Goal: Task Accomplishment & Management: Use online tool/utility

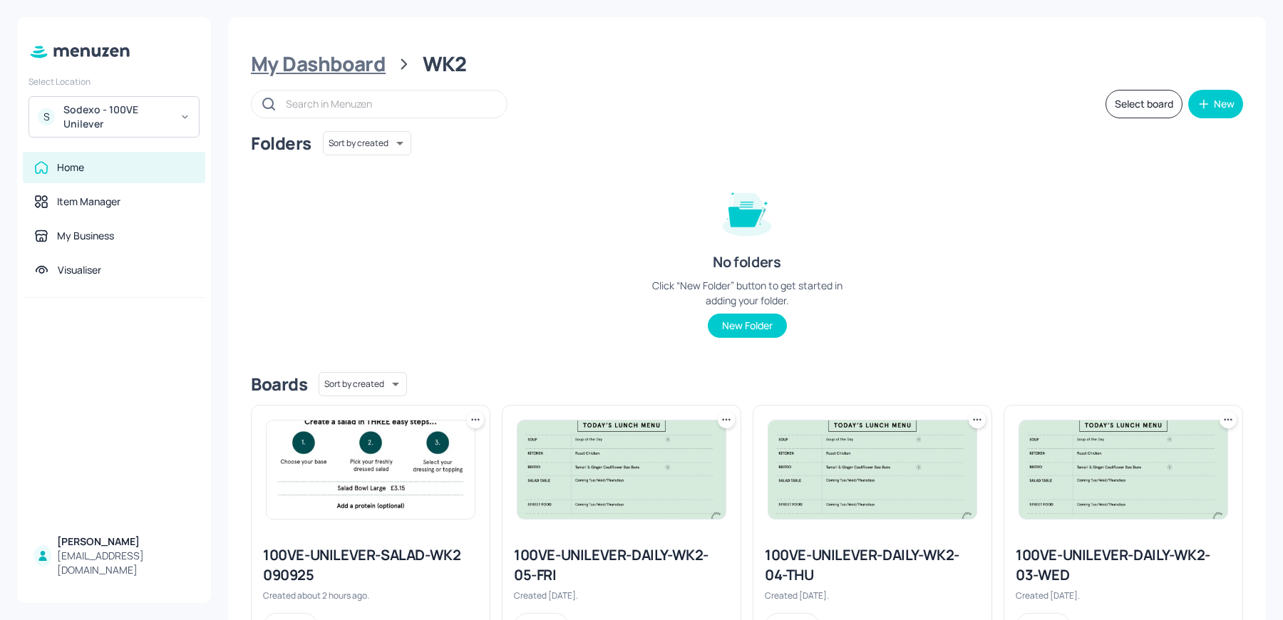
click at [348, 71] on div "My Dashboard" at bounding box center [318, 64] width 135 height 26
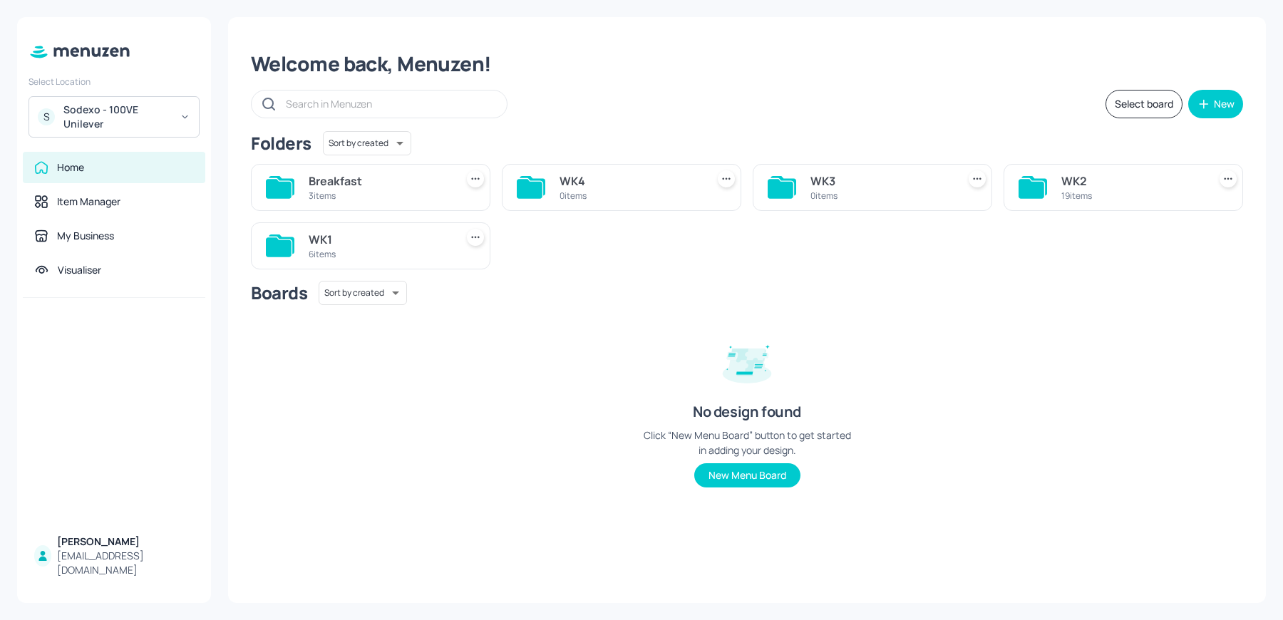
click at [346, 239] on div "WK1" at bounding box center [379, 239] width 141 height 17
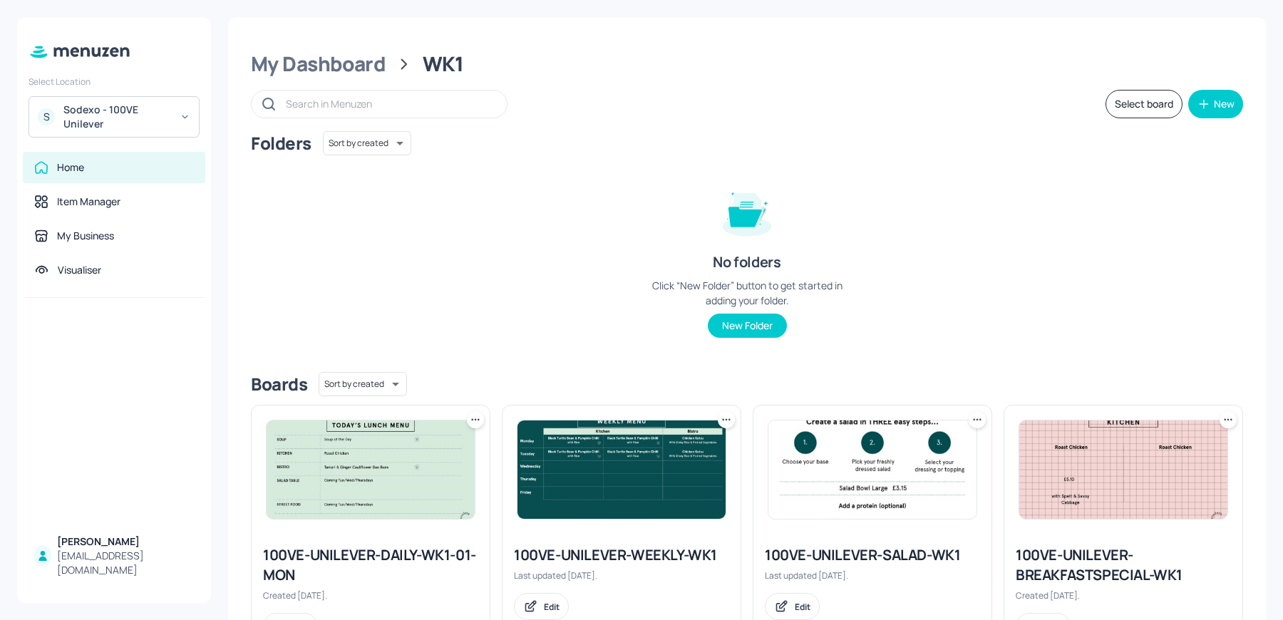
click at [475, 416] on icon at bounding box center [475, 420] width 14 height 14
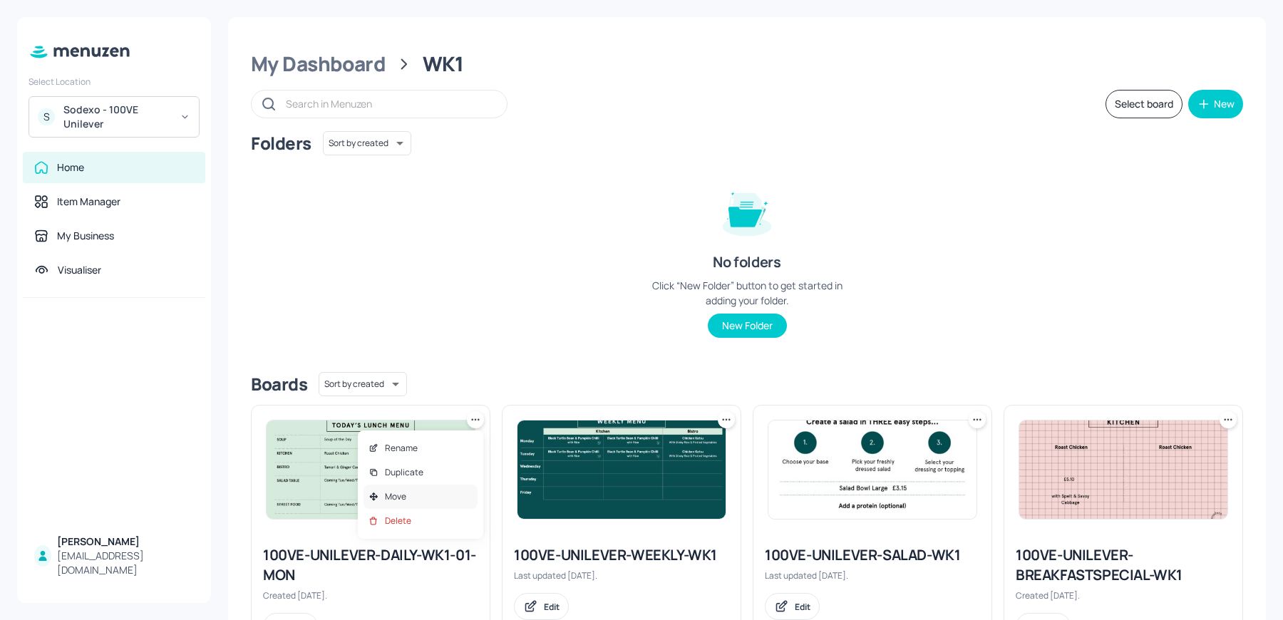
click at [410, 499] on div "Move" at bounding box center [420, 497] width 114 height 24
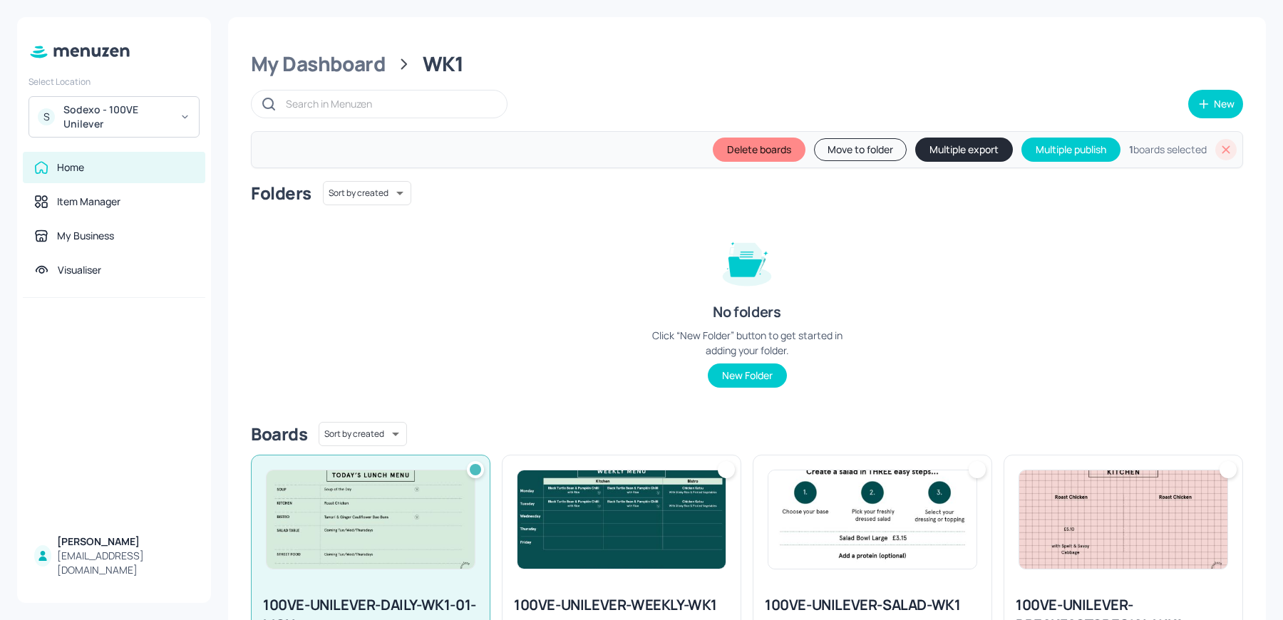
click at [722, 477] on div at bounding box center [726, 469] width 17 height 17
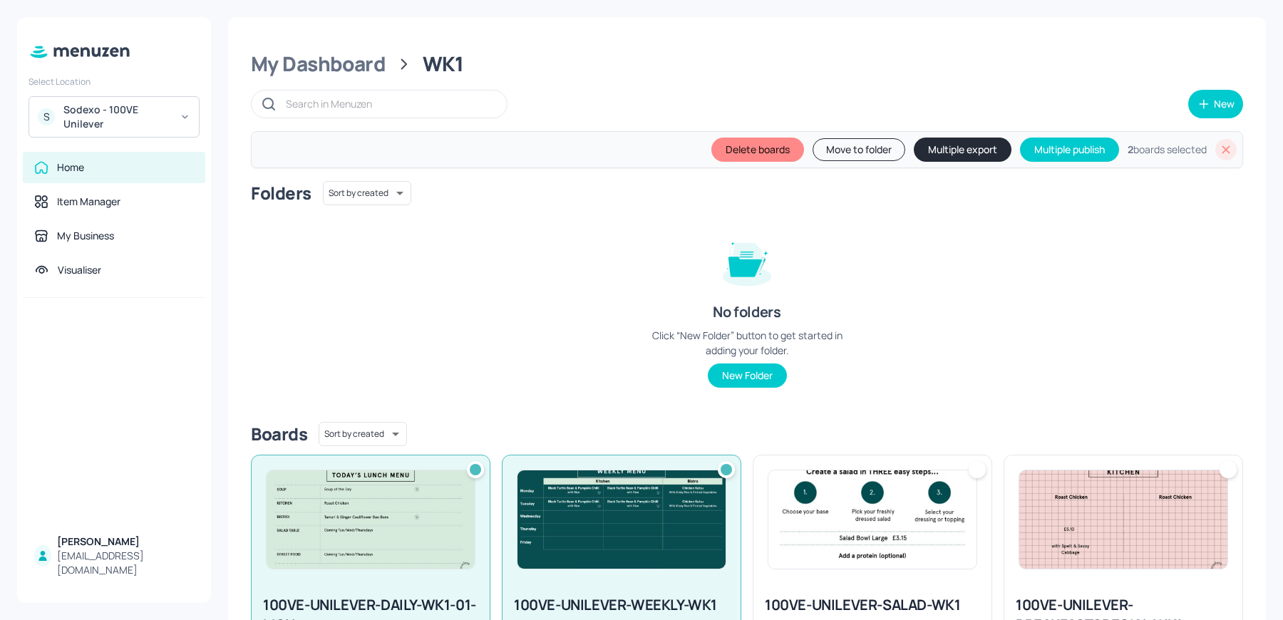
click at [973, 467] on div at bounding box center [976, 469] width 17 height 17
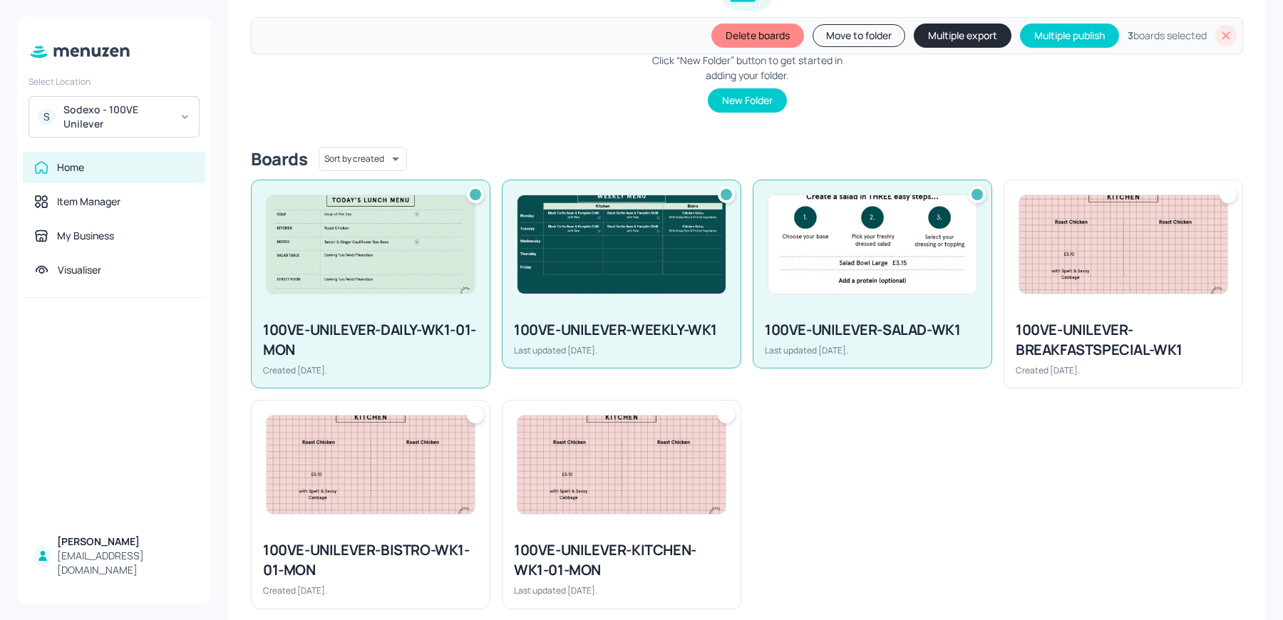
scroll to position [296, 0]
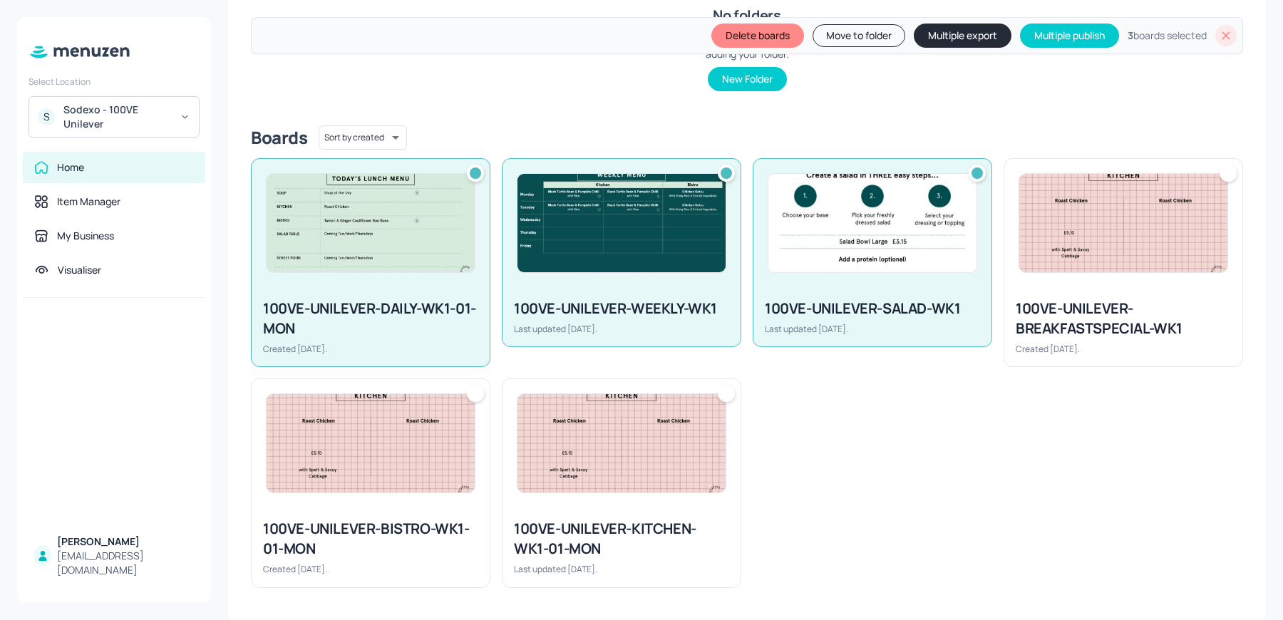
click at [1227, 154] on div "100VE-UNILEVER-BREAKFASTSPECIAL-WK1 Created [DATE]." at bounding box center [1117, 257] width 251 height 220
click at [1222, 166] on div at bounding box center [1227, 173] width 17 height 17
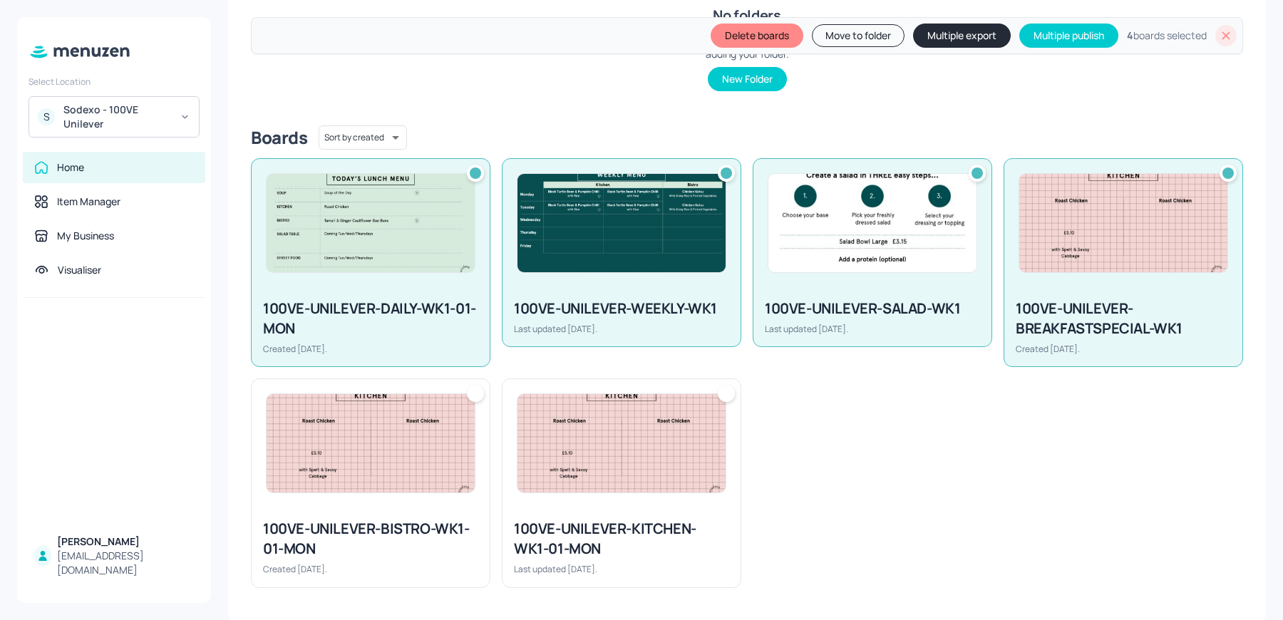
click at [474, 394] on div at bounding box center [475, 393] width 17 height 17
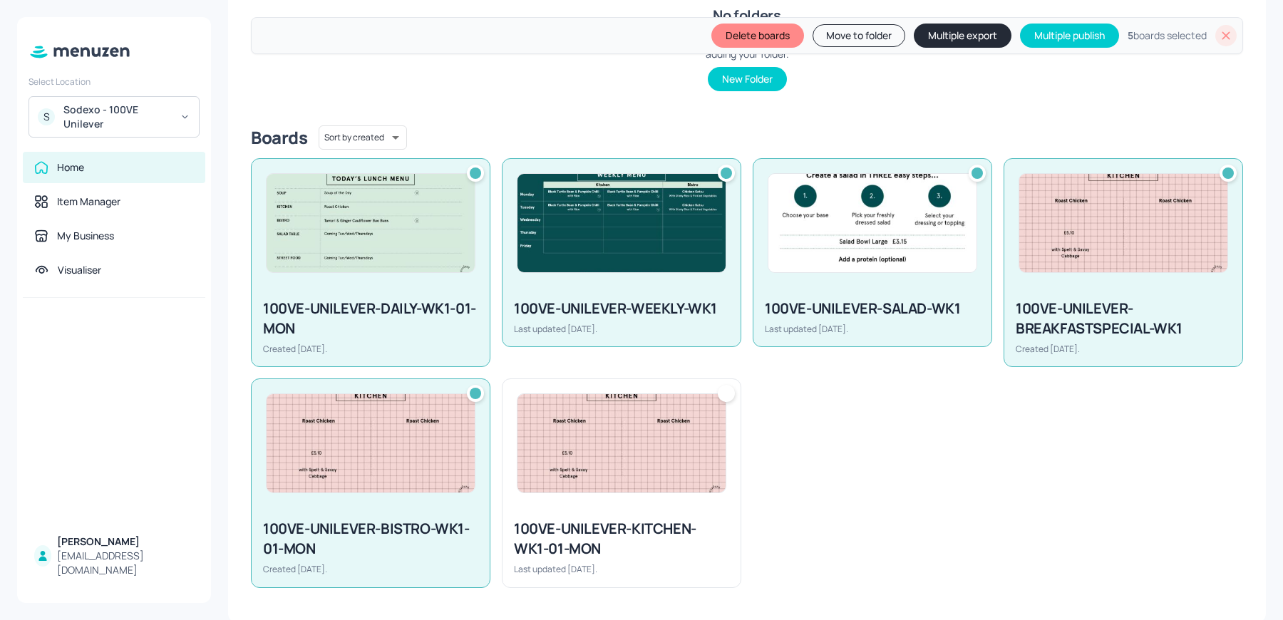
click at [727, 396] on div at bounding box center [726, 393] width 17 height 17
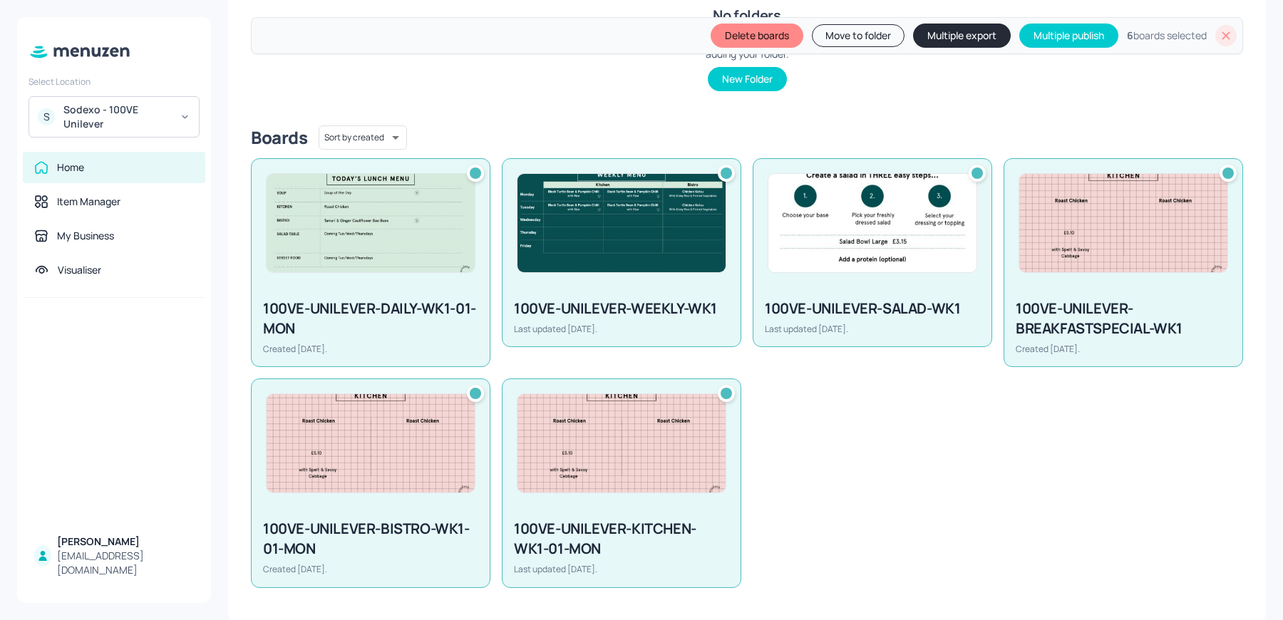
click at [857, 32] on button "Move to folder" at bounding box center [858, 35] width 93 height 23
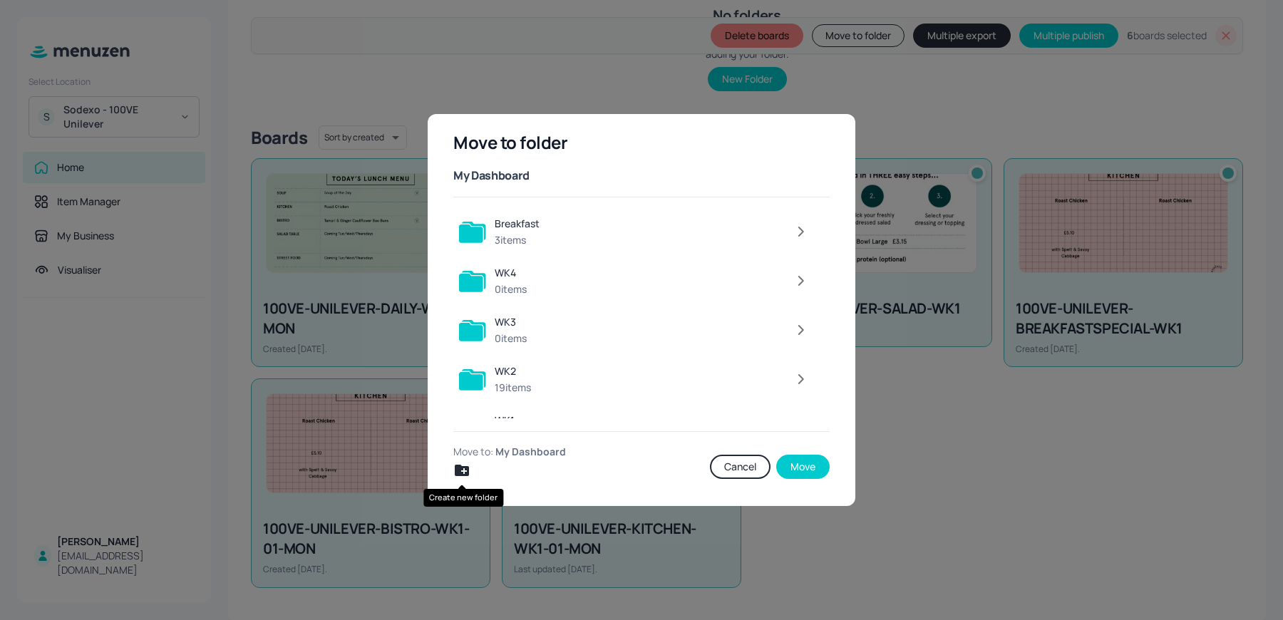
click at [455, 468] on icon "Create new folder" at bounding box center [462, 470] width 14 height 11
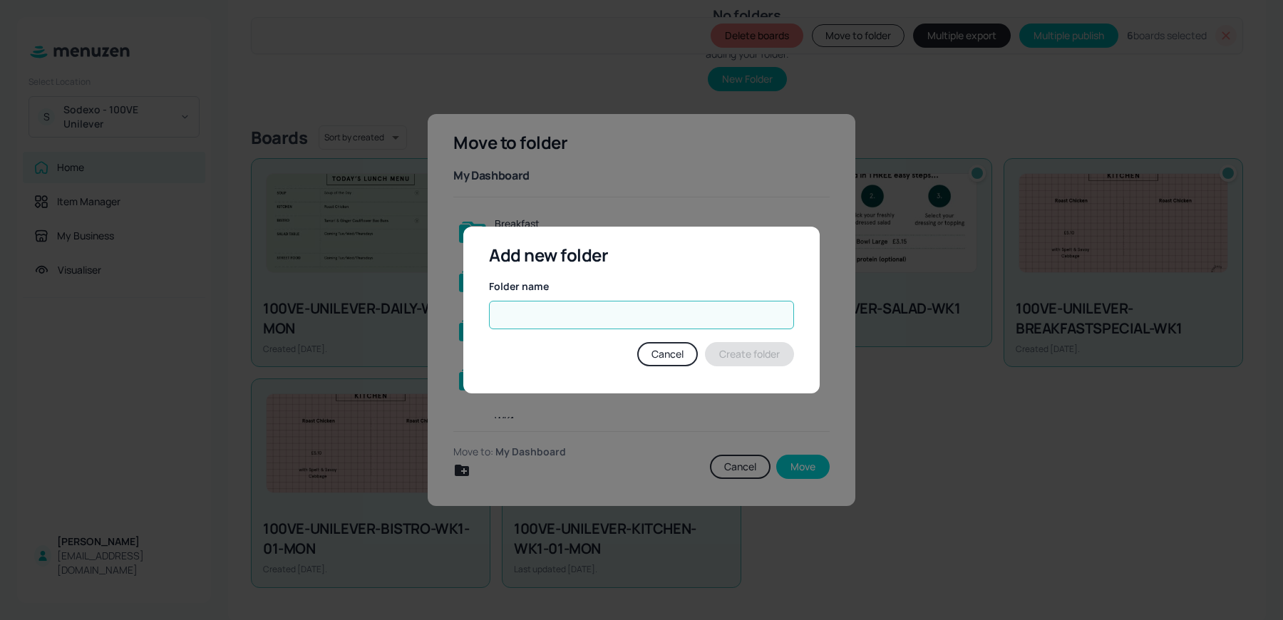
click at [565, 314] on input "text" at bounding box center [641, 315] width 305 height 29
type input "ARCHIVE"
click at [750, 355] on button "Create folder" at bounding box center [749, 354] width 89 height 24
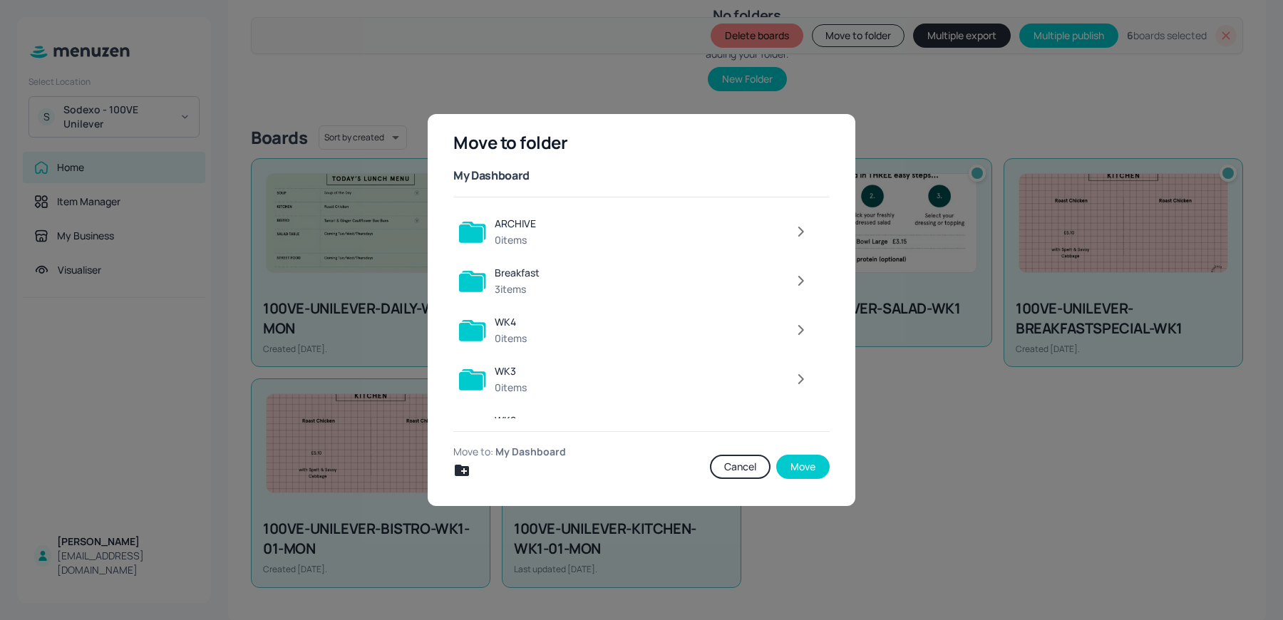
click at [725, 475] on button "Cancel" at bounding box center [740, 467] width 61 height 24
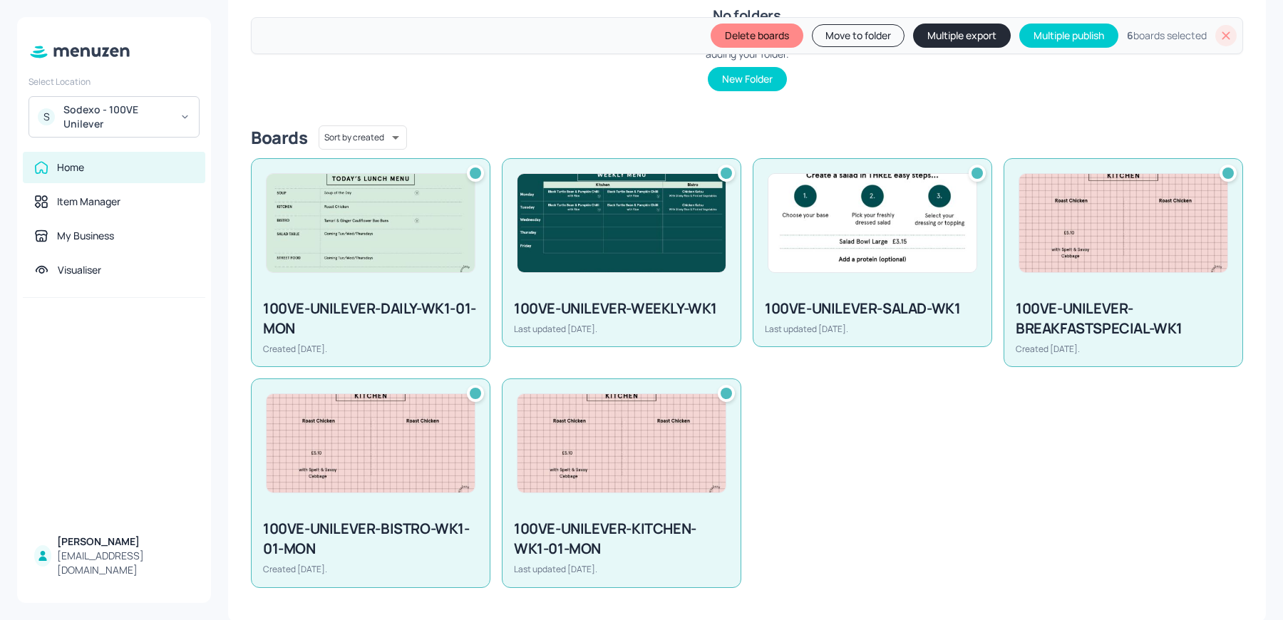
scroll to position [0, 0]
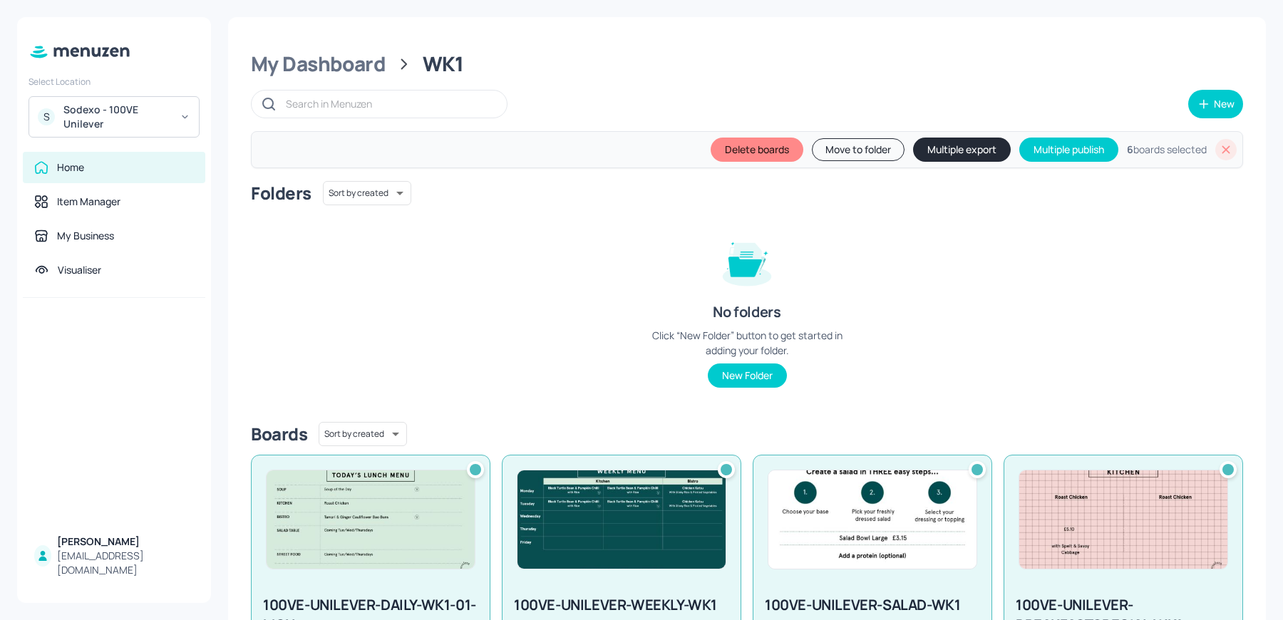
click at [849, 157] on button "Move to folder" at bounding box center [858, 149] width 93 height 23
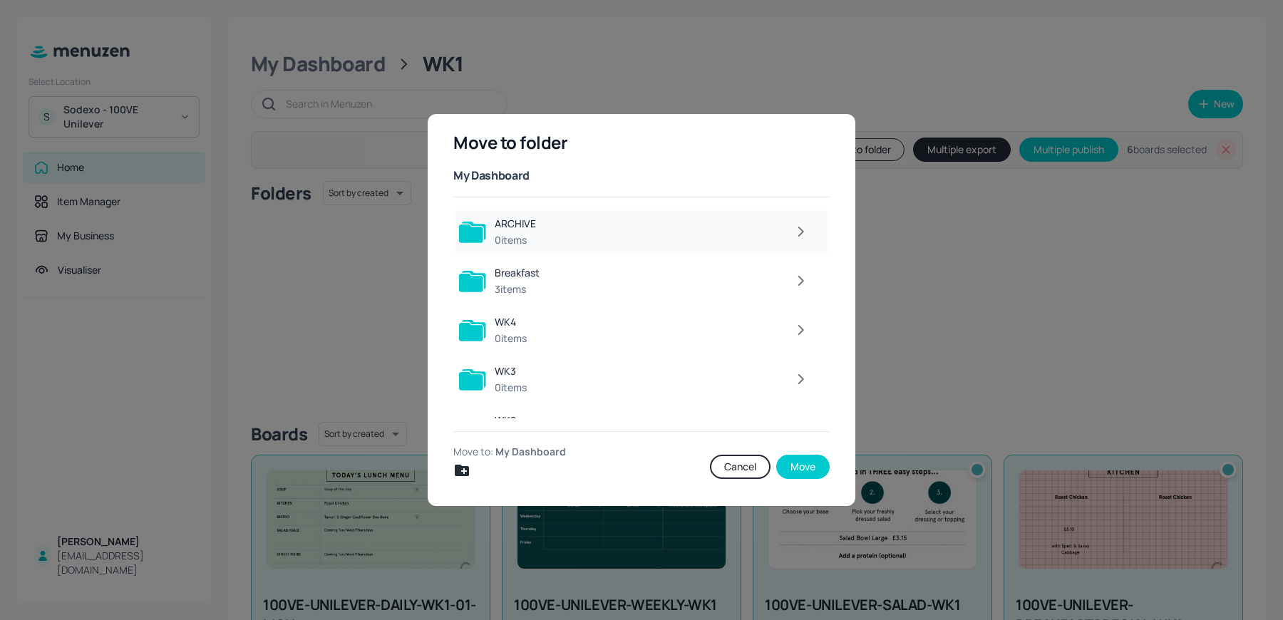
click at [795, 232] on icon "button" at bounding box center [801, 231] width 18 height 17
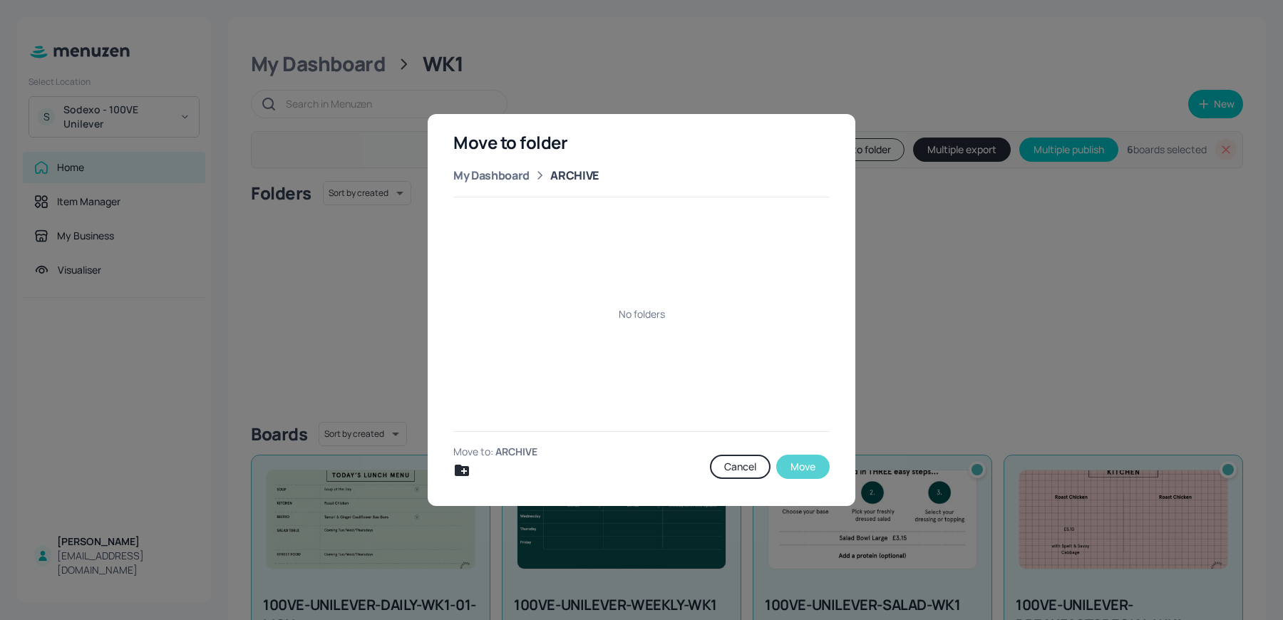
click at [802, 468] on button "Move" at bounding box center [802, 467] width 53 height 24
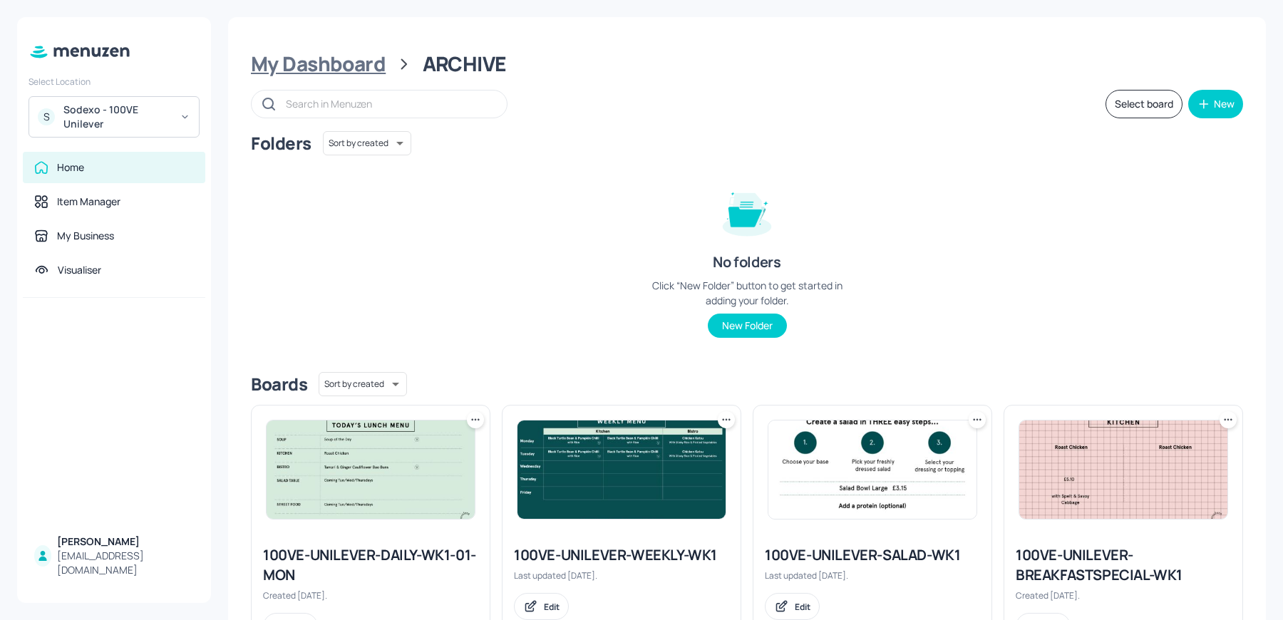
click at [319, 66] on div "My Dashboard" at bounding box center [318, 64] width 135 height 26
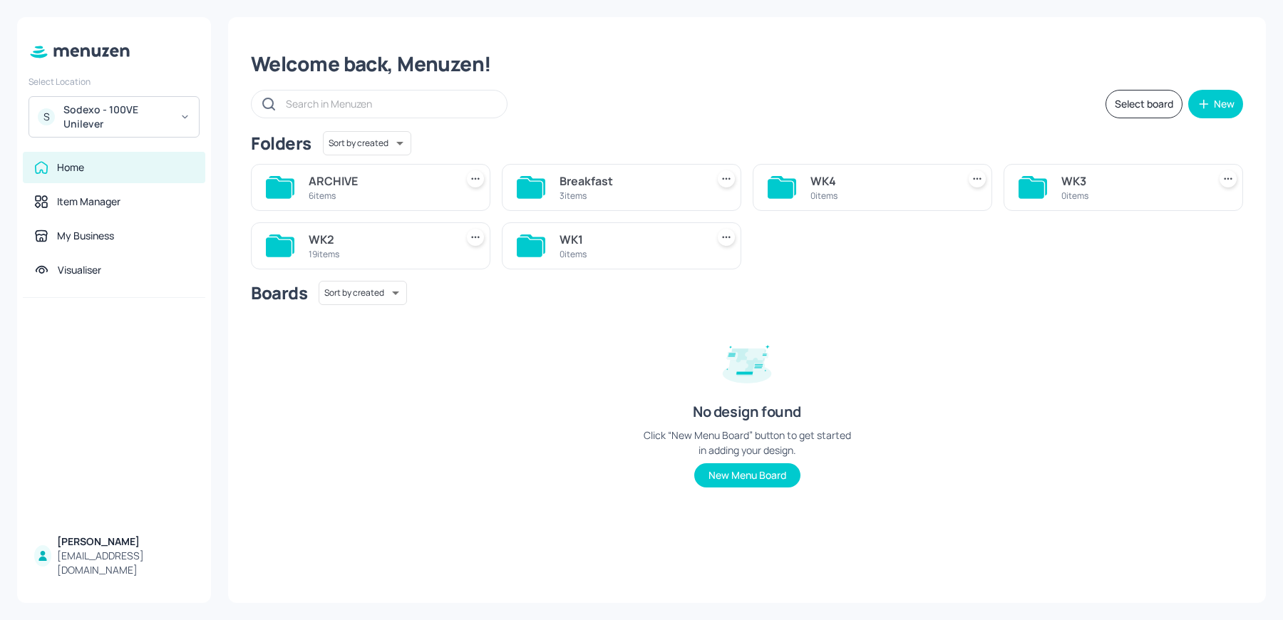
click at [364, 236] on div "WK2" at bounding box center [379, 239] width 141 height 17
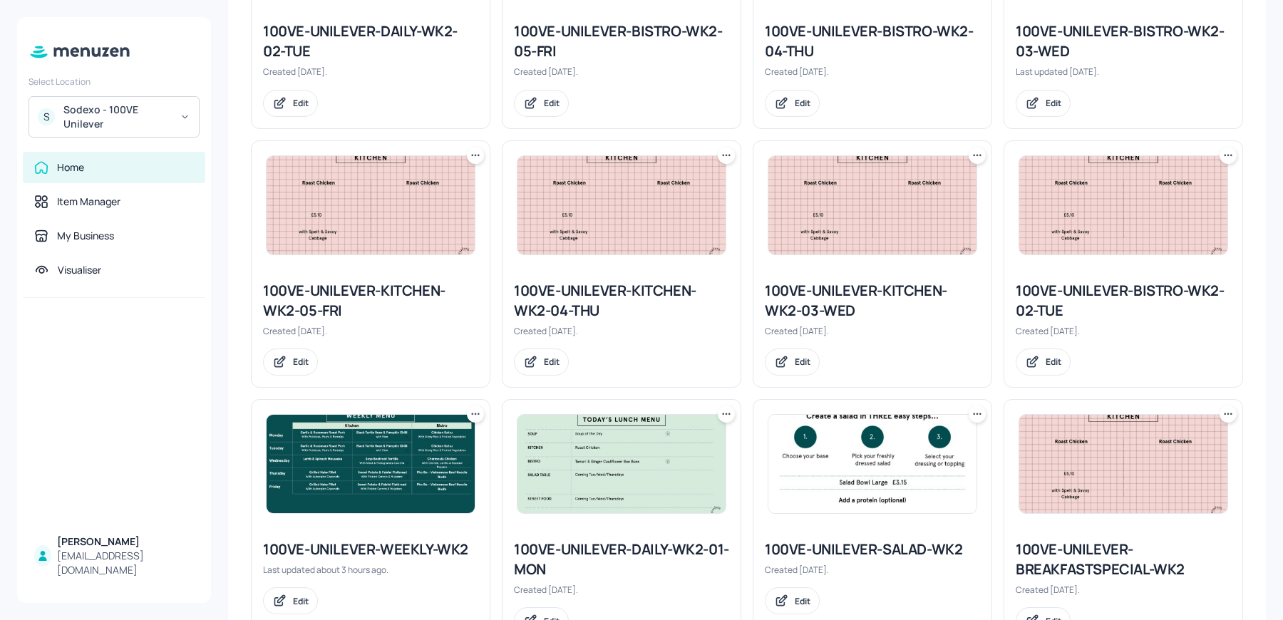
scroll to position [1067, 0]
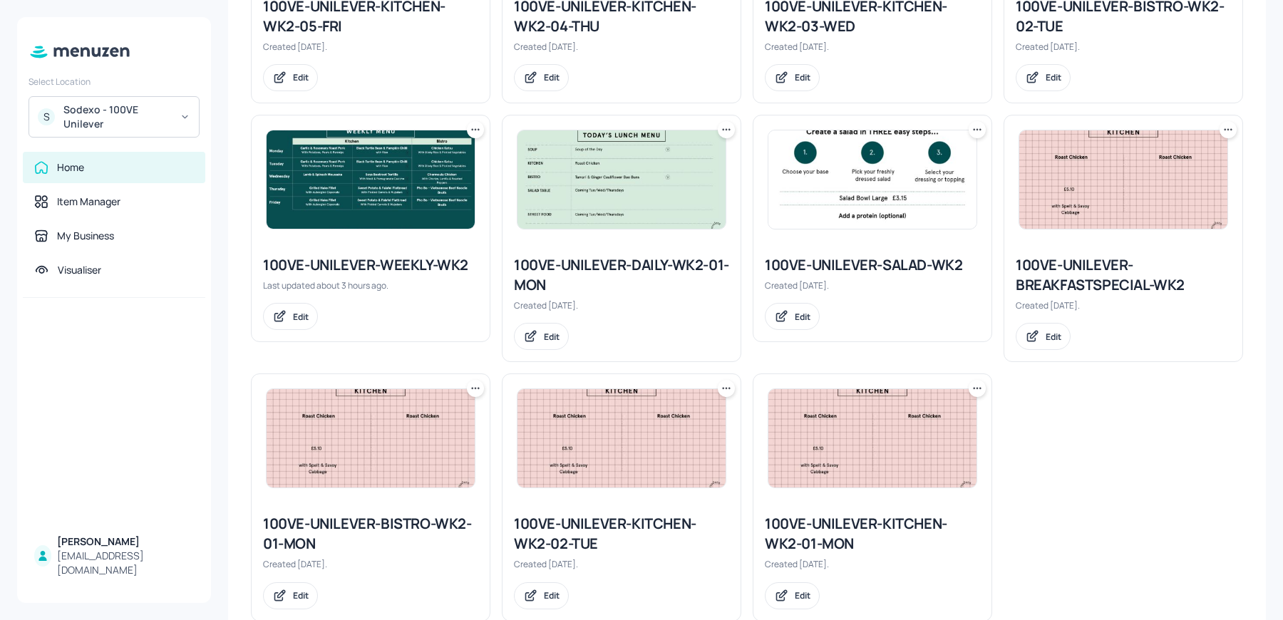
click at [332, 158] on img at bounding box center [371, 179] width 208 height 98
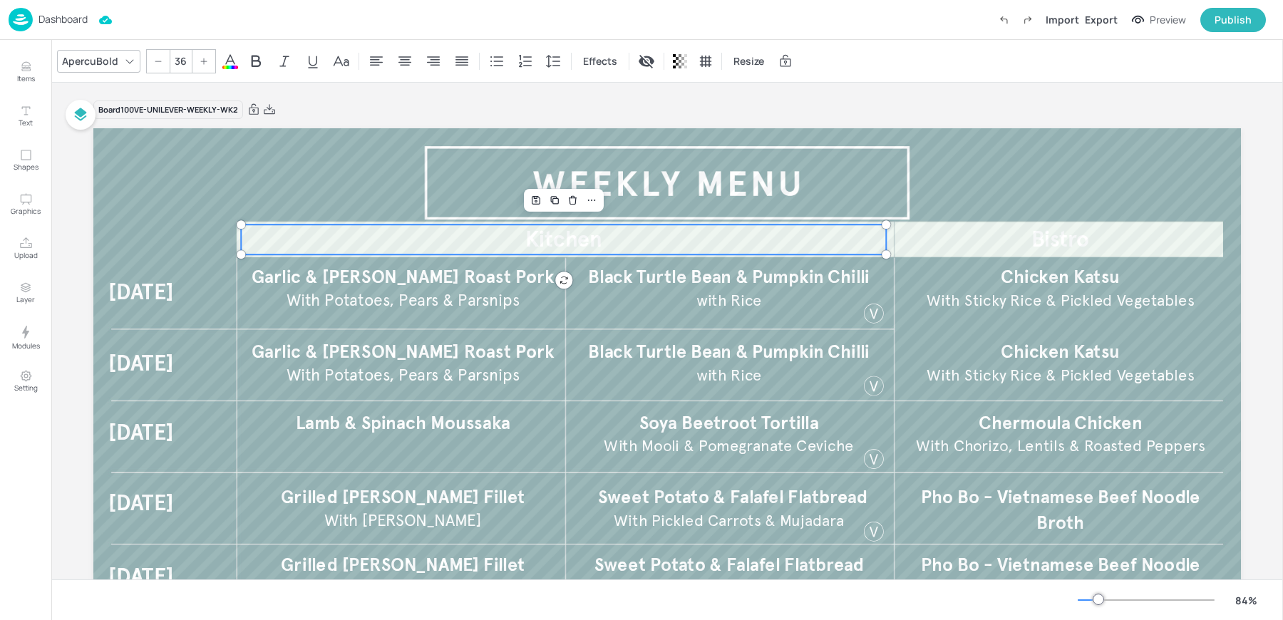
click at [549, 244] on span "Kitchen" at bounding box center [563, 240] width 76 height 26
click at [544, 248] on span "Kitchen" at bounding box center [563, 240] width 76 height 26
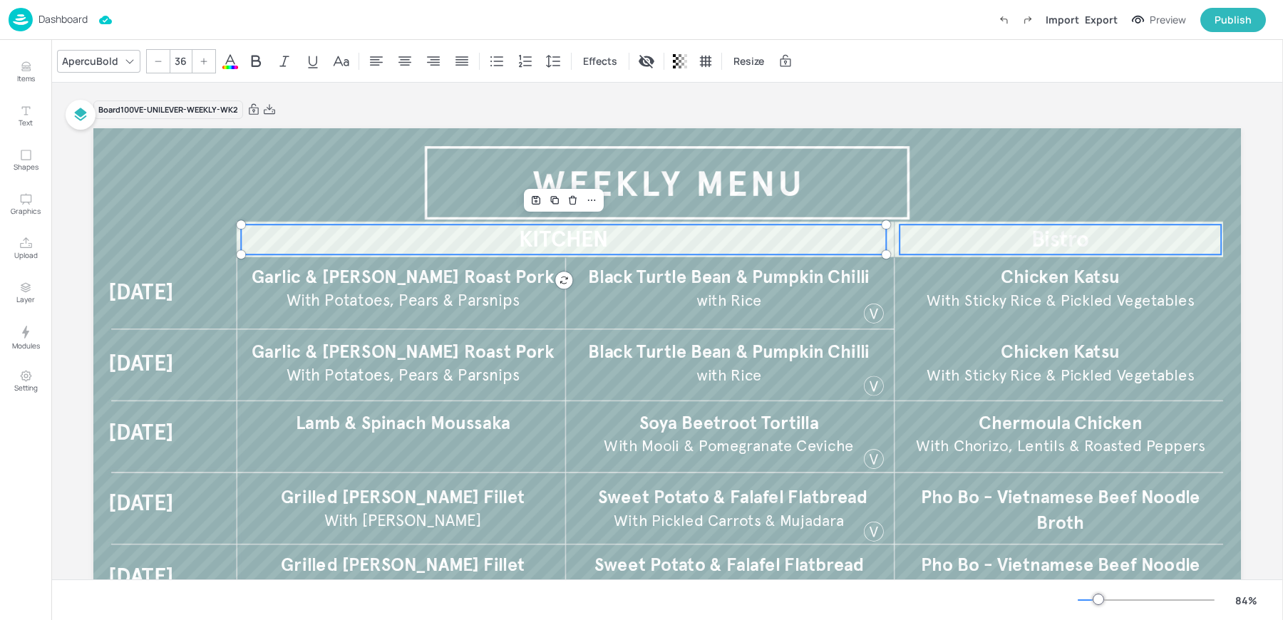
type input "36"
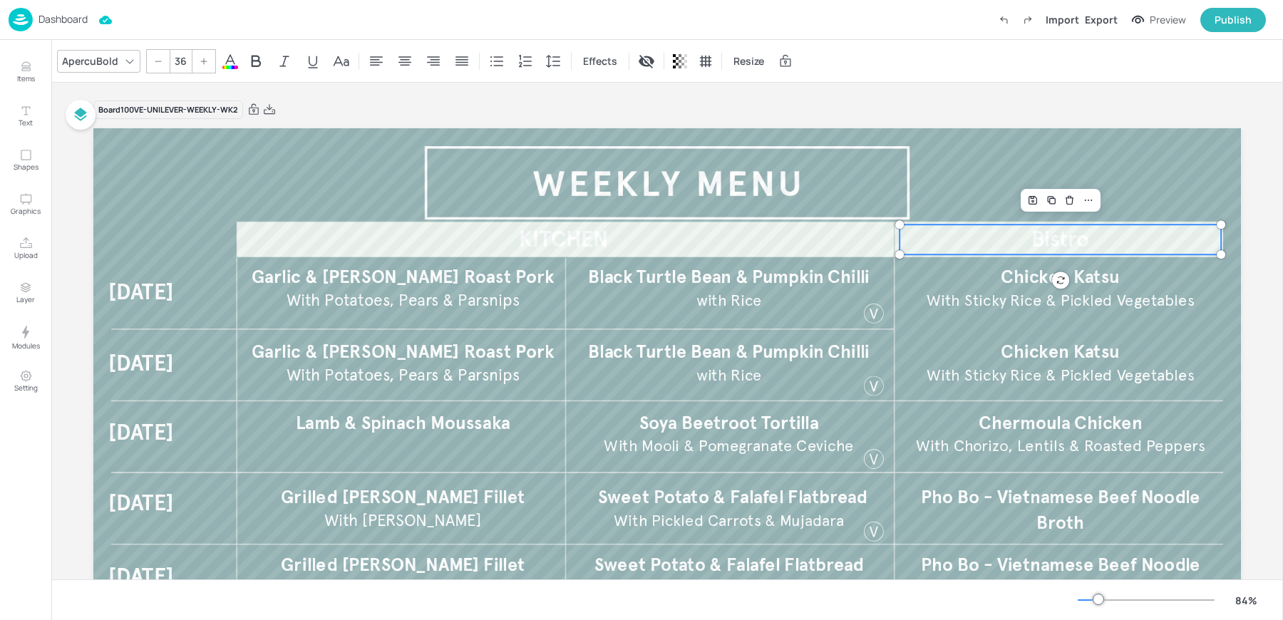
click at [1059, 243] on span "Bistro" at bounding box center [1060, 240] width 58 height 26
click at [225, 62] on icon at bounding box center [230, 61] width 17 height 17
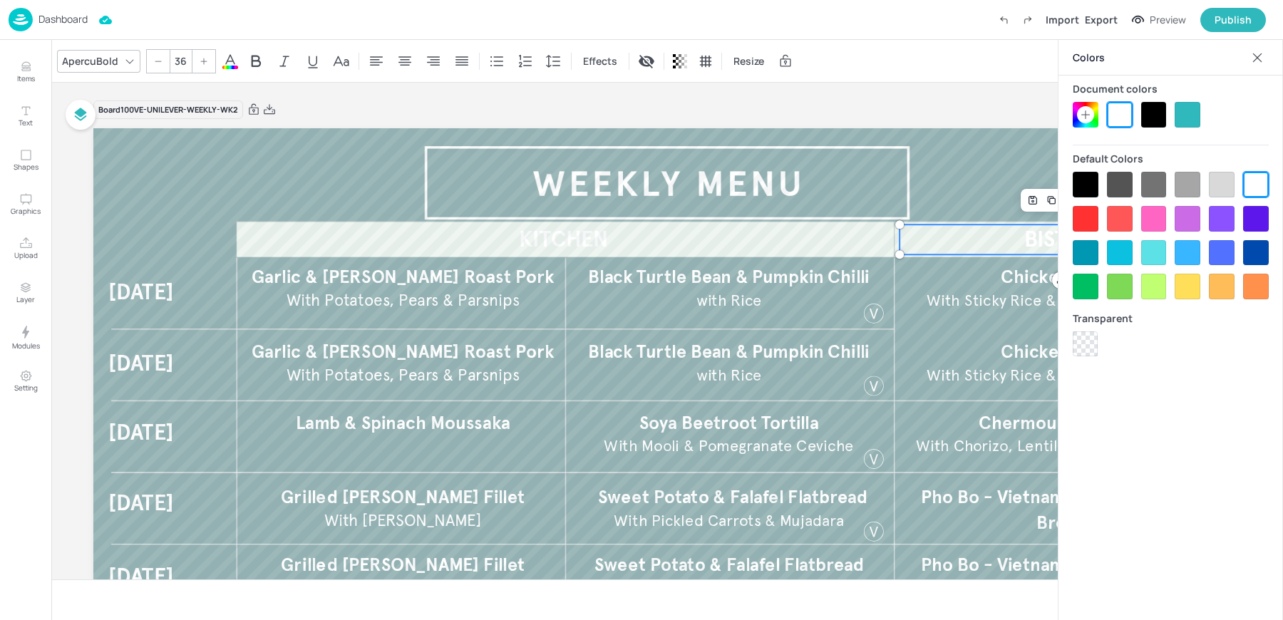
click at [1082, 121] on div at bounding box center [1085, 114] width 17 height 17
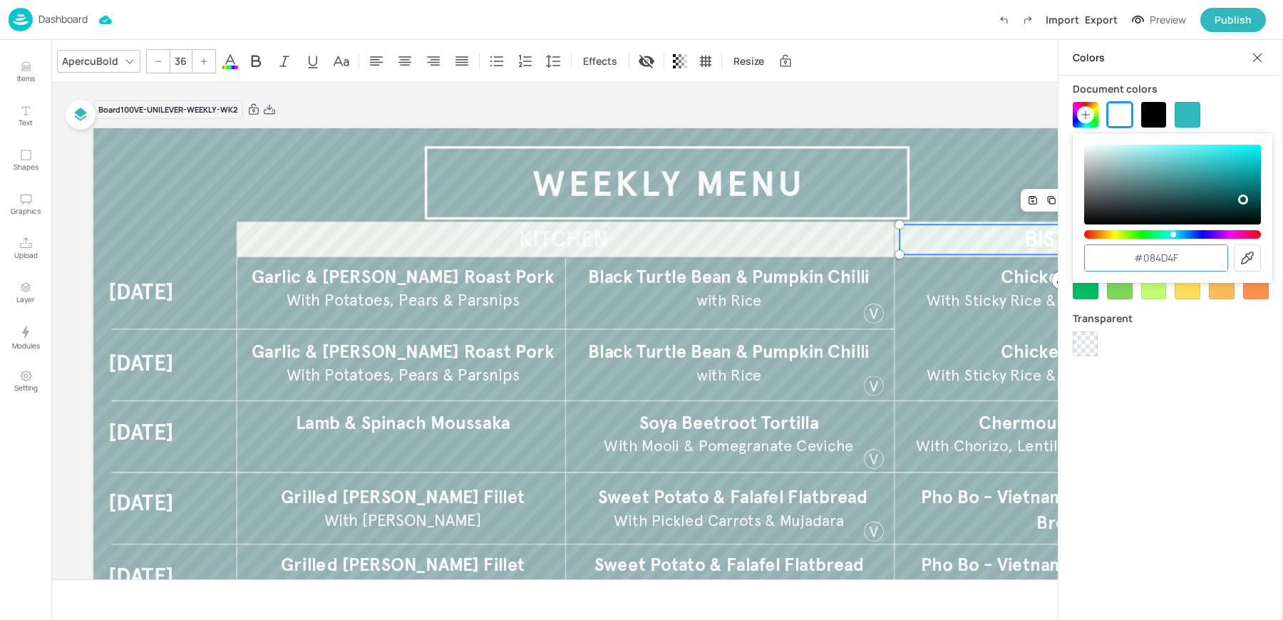
click at [1182, 258] on input "#084d4f" at bounding box center [1156, 258] width 143 height 26
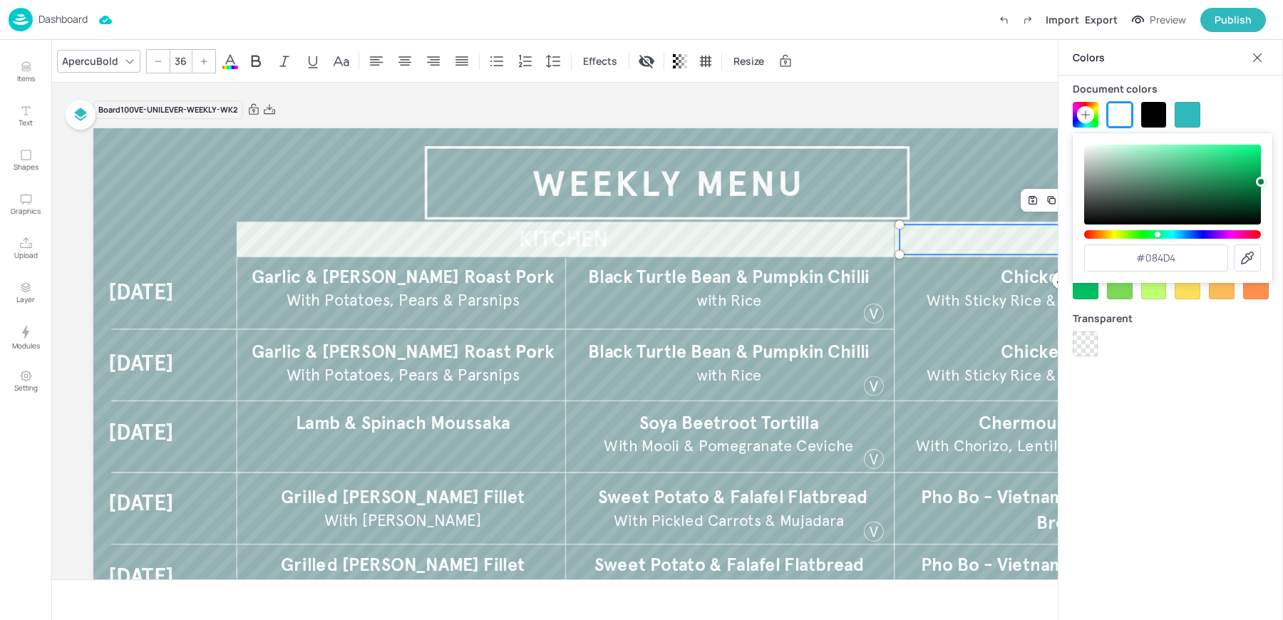
click at [1166, 249] on input "#084d4" at bounding box center [1156, 258] width 143 height 26
type input "#084d4f"
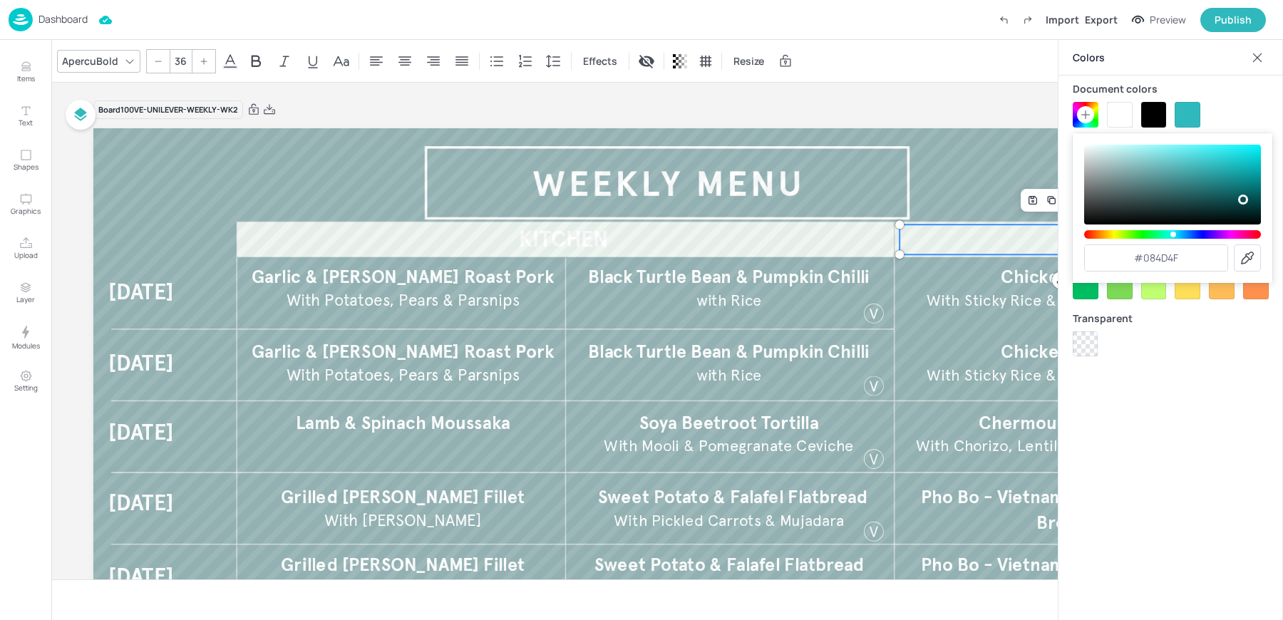
click at [939, 107] on div "Board 100VE-UNILEVER-WEEKLY-WK2" at bounding box center [666, 110] width 1147 height 20
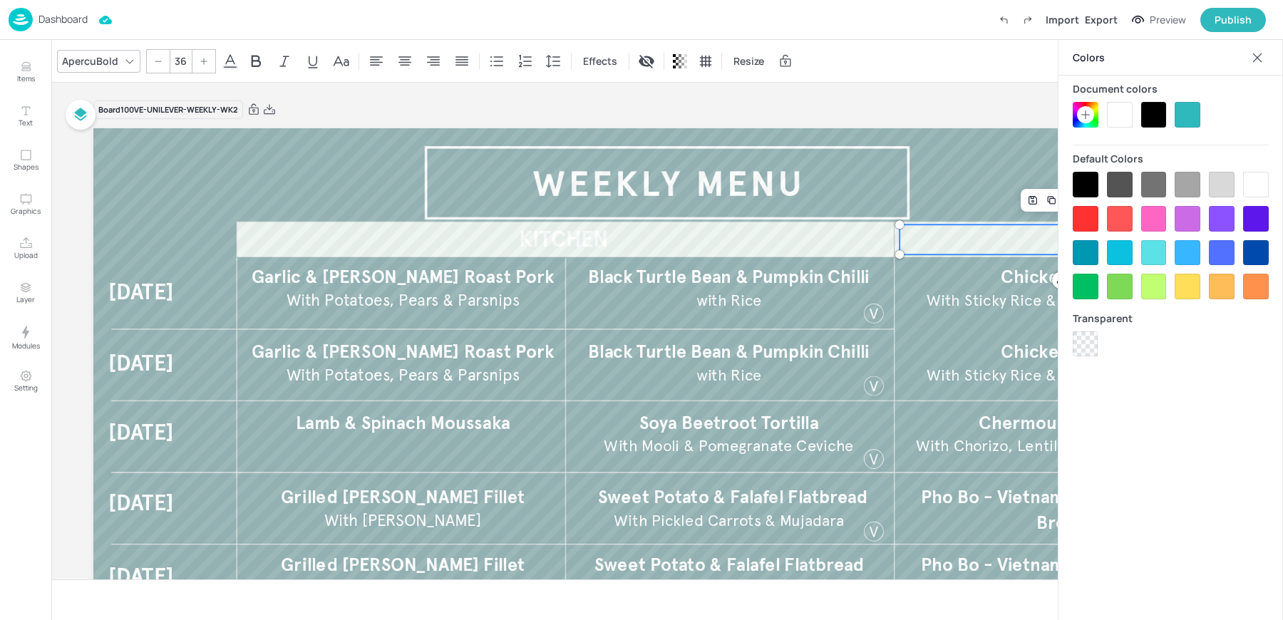
click at [1256, 57] on icon at bounding box center [1257, 57] width 9 height 9
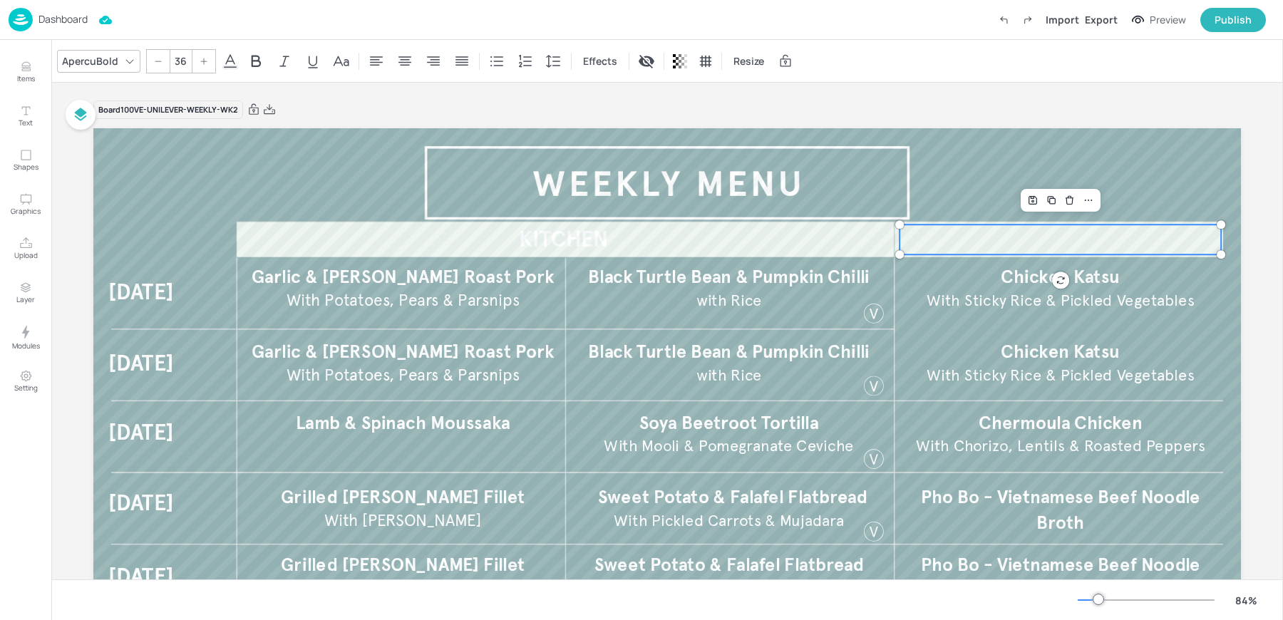
click at [1085, 243] on p at bounding box center [1059, 239] width 321 height 30
click at [232, 61] on icon at bounding box center [230, 61] width 13 height 14
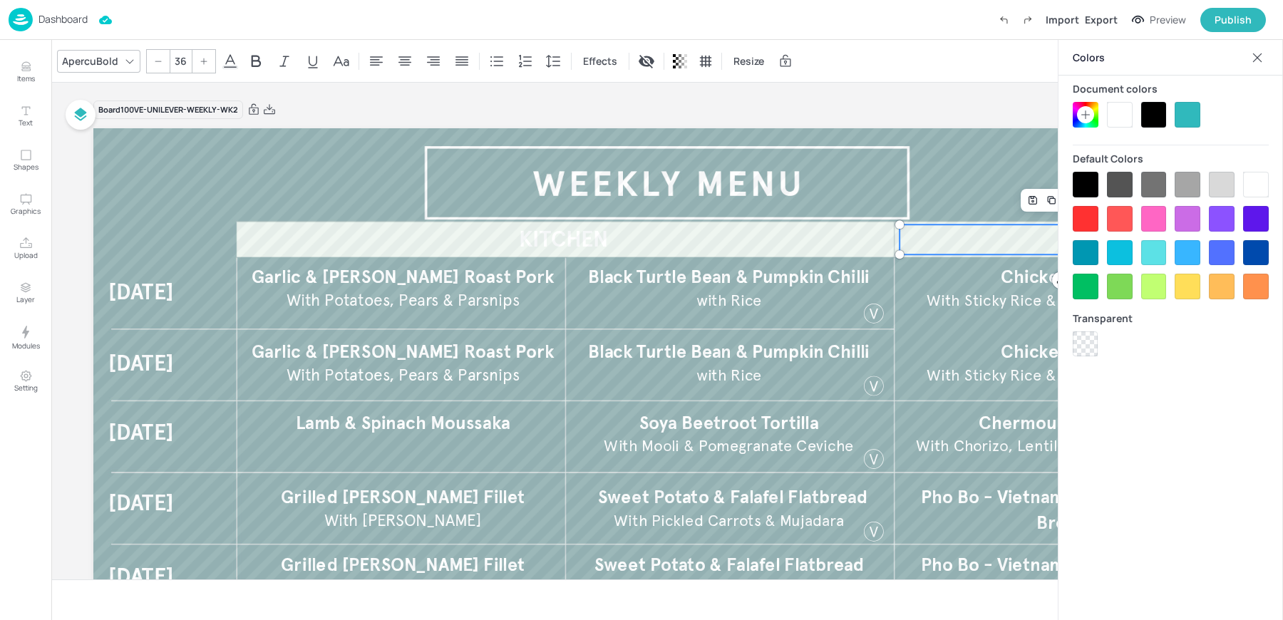
click at [1081, 115] on icon at bounding box center [1085, 114] width 9 height 9
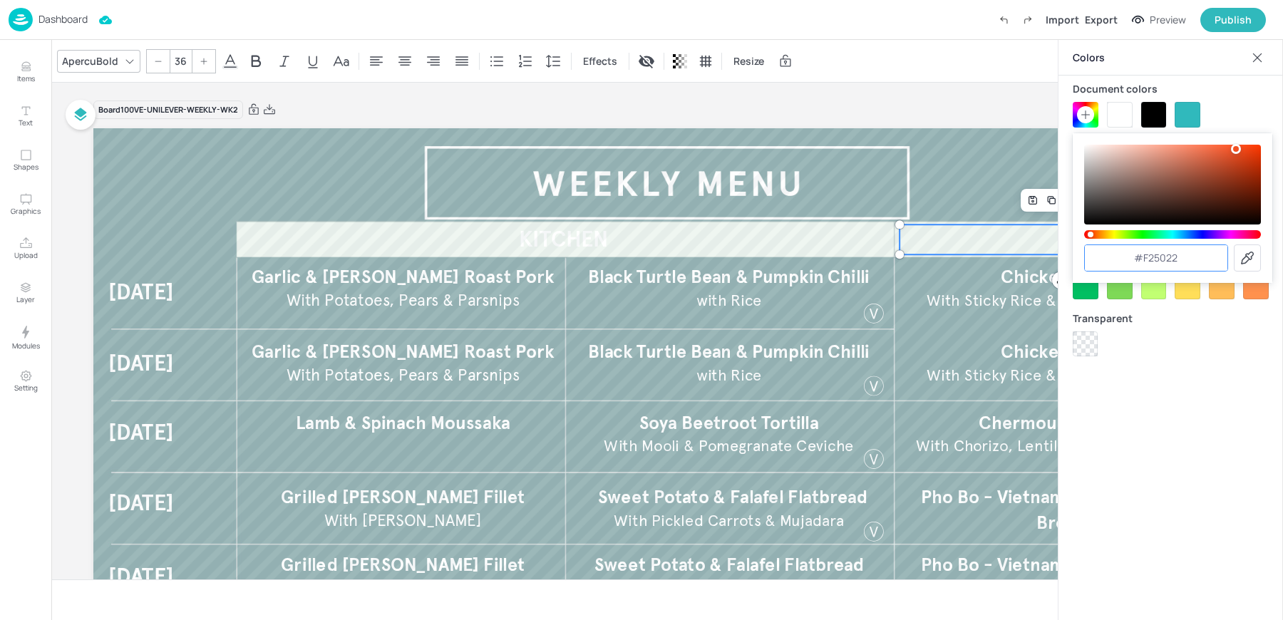
drag, startPoint x: 1144, startPoint y: 257, endPoint x: 1212, endPoint y: 258, distance: 68.4
click at [1212, 258] on input "#f25022" at bounding box center [1156, 258] width 143 height 26
click at [1199, 268] on input "#f2502" at bounding box center [1156, 258] width 143 height 26
click at [1165, 257] on input "#" at bounding box center [1156, 258] width 143 height 26
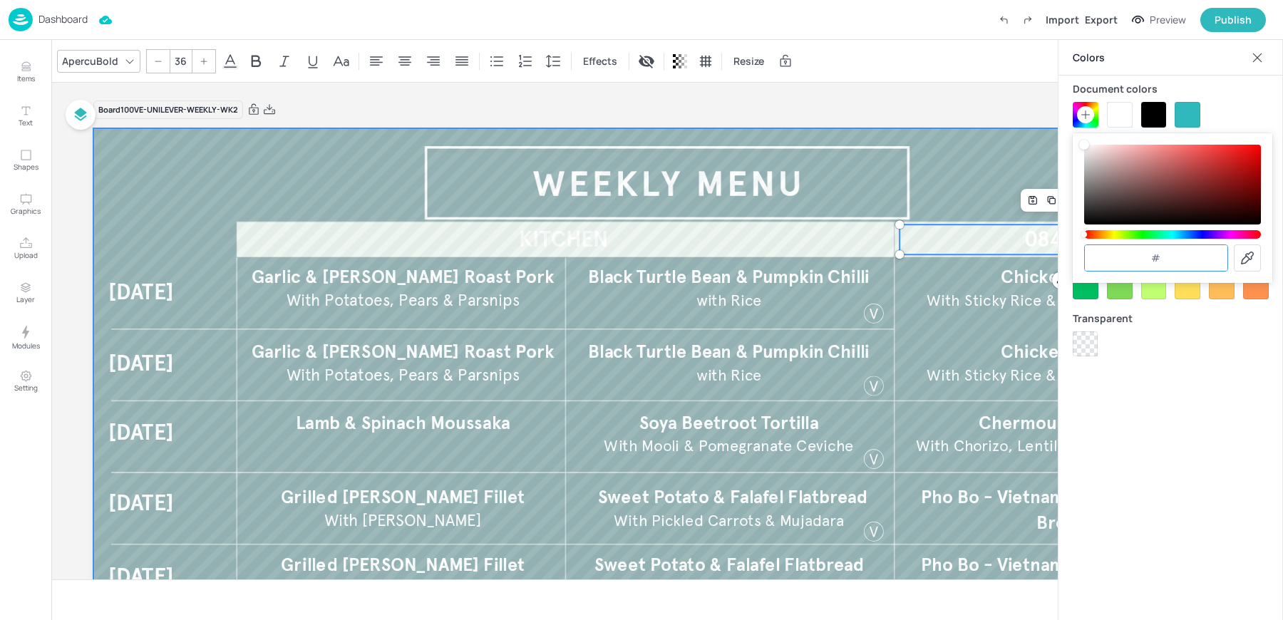
type input "#084d4f"
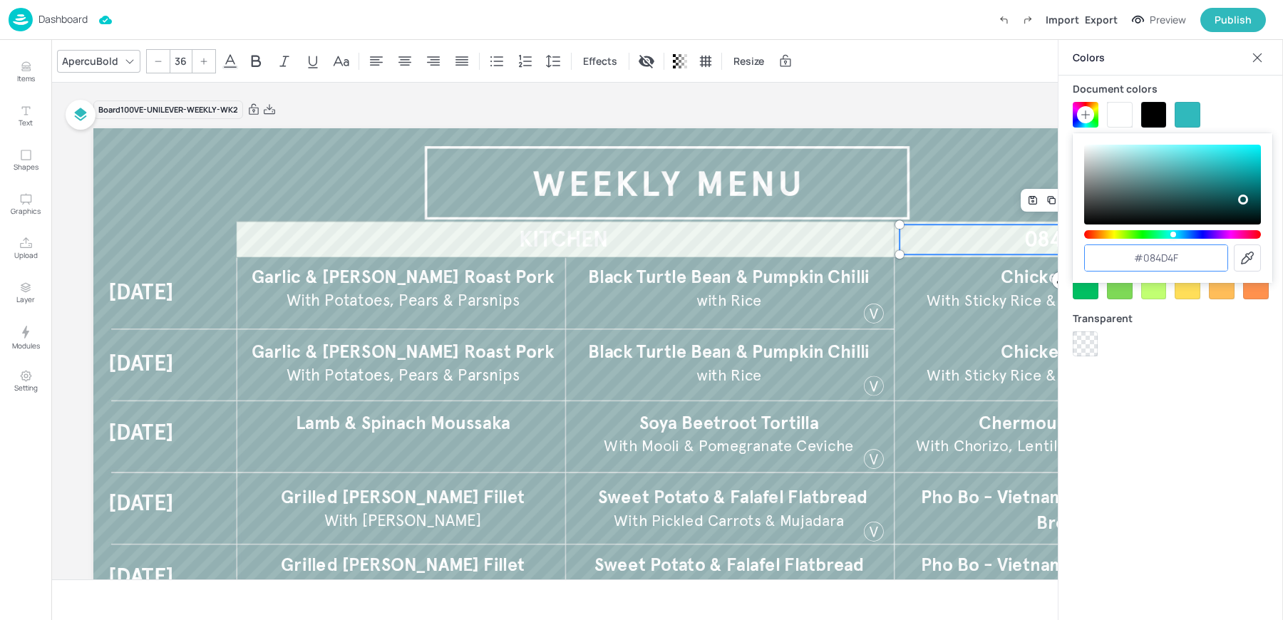
click at [1176, 259] on input "#084d4f" at bounding box center [1156, 258] width 143 height 26
click at [1242, 257] on icon at bounding box center [1246, 257] width 17 height 17
click at [954, 120] on div "Board 100VE-UNILEVER-WEEKLY-WK2 [DATE] [DATE] [DATE] [DATE] [DATE] KITCHEN Blac…" at bounding box center [666, 455] width 1147 height 710
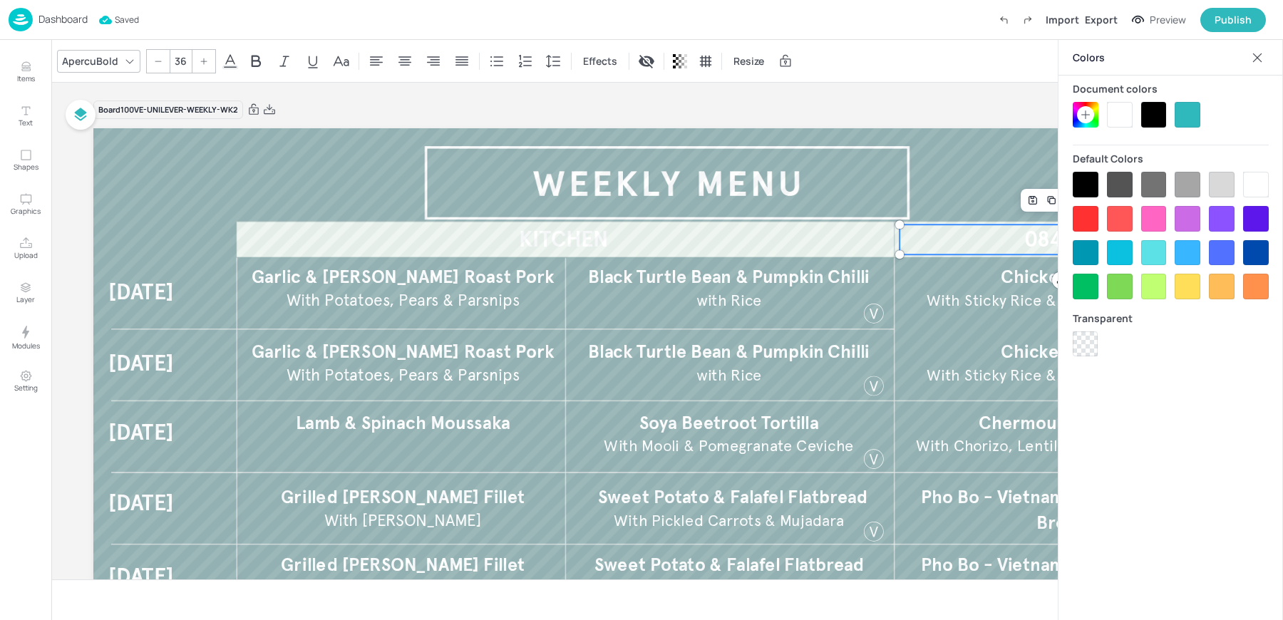
click at [1196, 105] on div at bounding box center [1187, 115] width 26 height 26
click at [1028, 230] on p "084d4f" at bounding box center [1059, 239] width 321 height 30
click at [1032, 239] on p "084d4f" at bounding box center [1059, 239] width 321 height 30
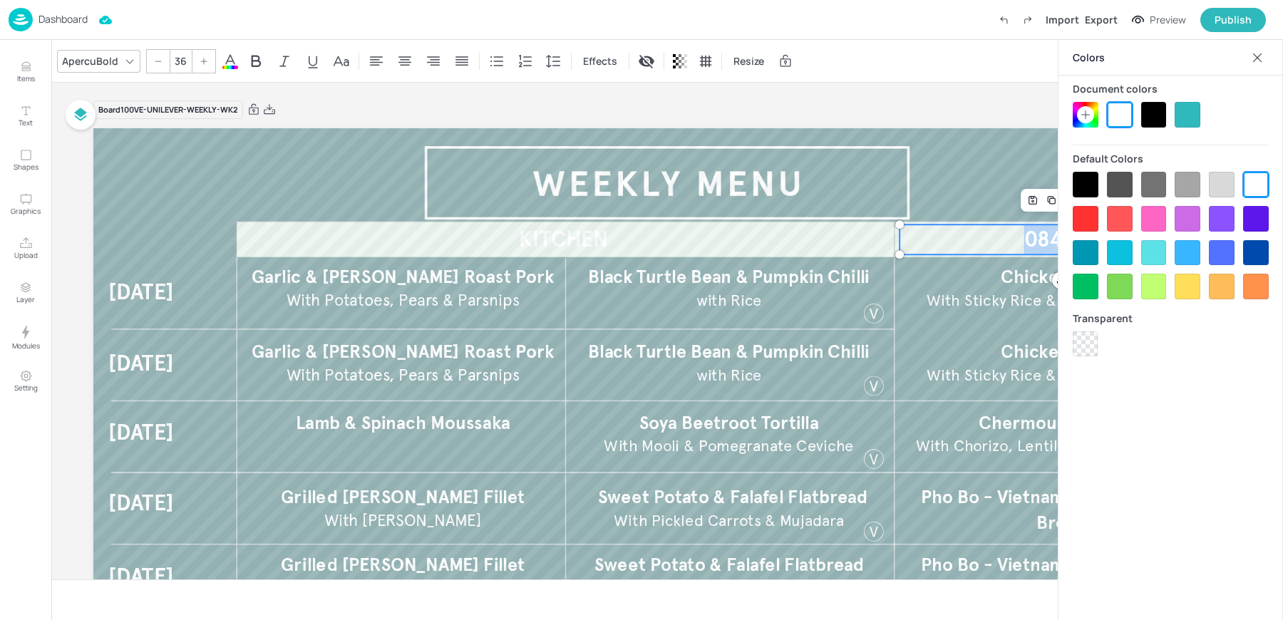
click at [1191, 115] on div at bounding box center [1187, 115] width 26 height 26
click at [1263, 59] on icon at bounding box center [1257, 58] width 14 height 14
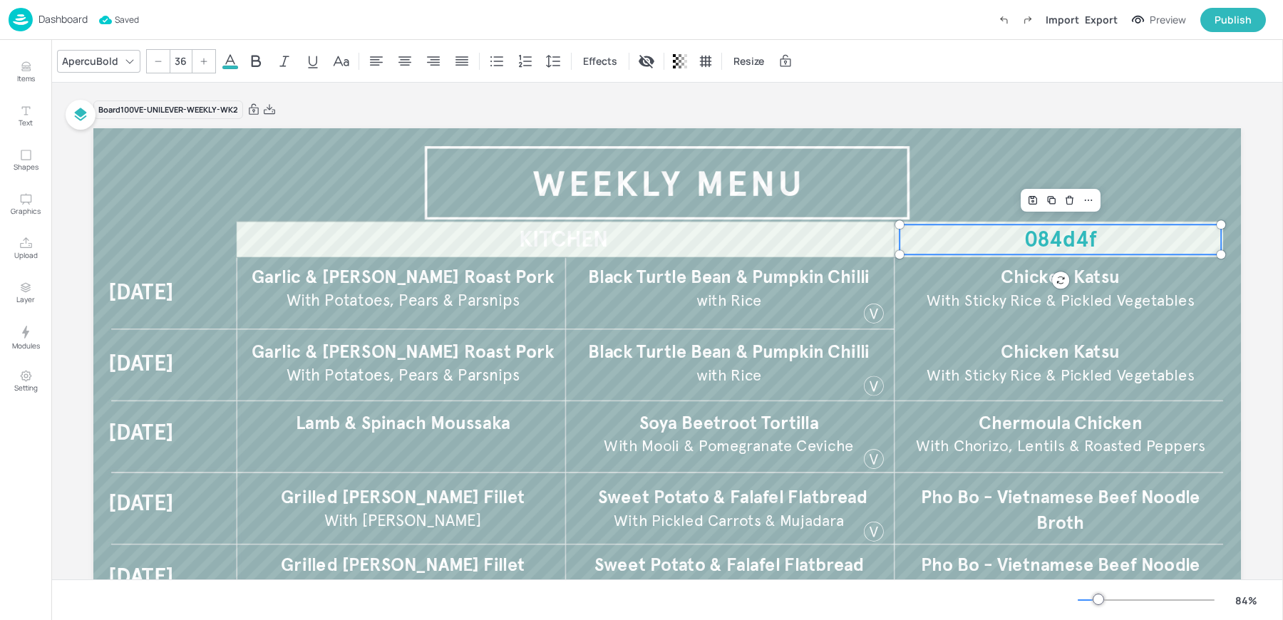
click at [234, 63] on icon at bounding box center [230, 61] width 17 height 17
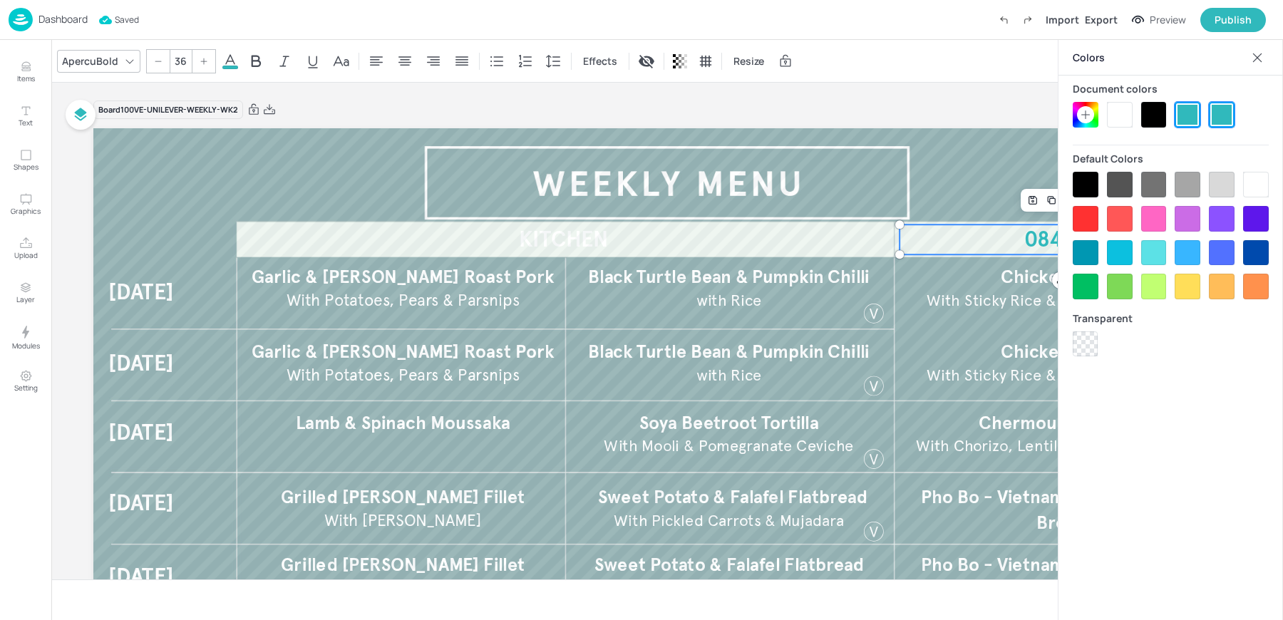
click at [1080, 108] on div at bounding box center [1085, 114] width 17 height 17
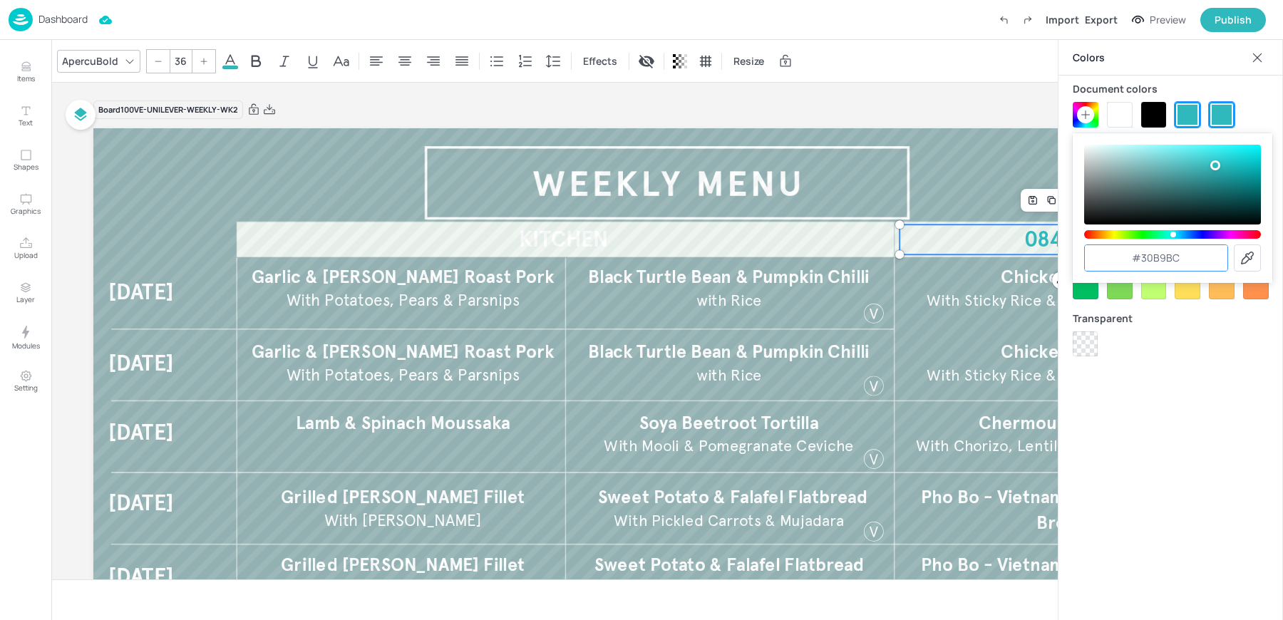
click at [1188, 262] on input "#30b9bc" at bounding box center [1156, 258] width 143 height 26
click at [1161, 261] on input "#30b9bc" at bounding box center [1156, 258] width 143 height 26
click at [1146, 259] on input "#30b9bc" at bounding box center [1156, 258] width 143 height 26
click at [1171, 260] on input "#30b9bc" at bounding box center [1156, 258] width 143 height 26
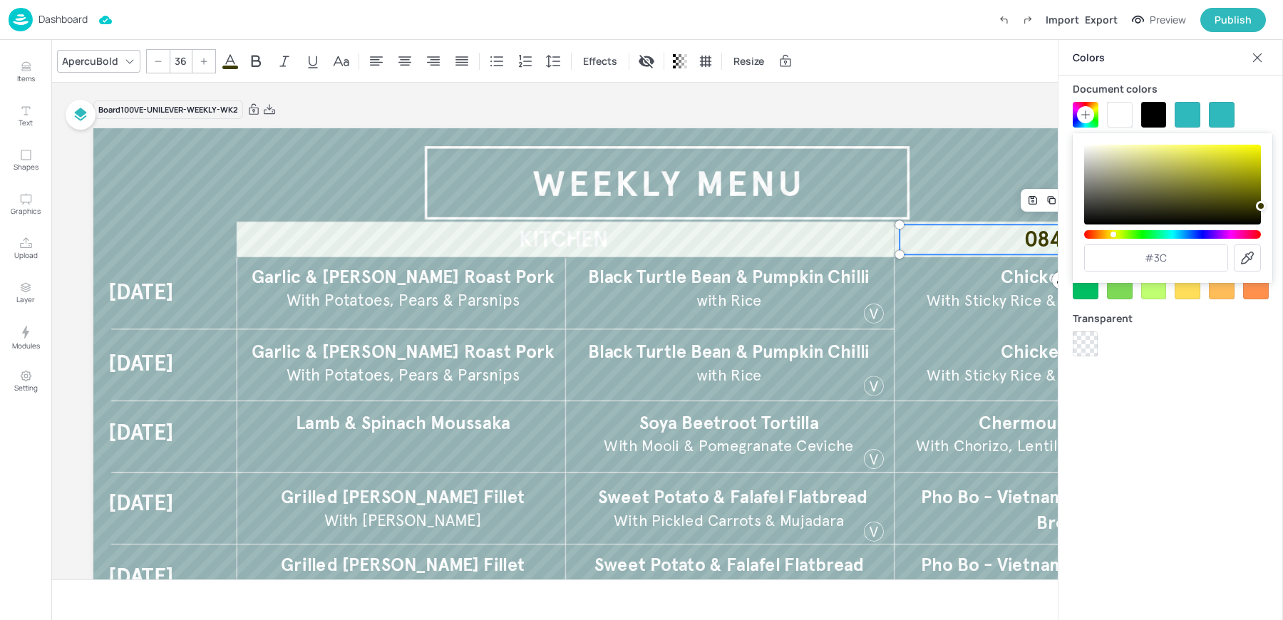
click at [1165, 257] on input "#3c" at bounding box center [1156, 258] width 143 height 26
click at [1154, 259] on input "#3c" at bounding box center [1156, 258] width 143 height 26
click at [1157, 261] on input "#3c" at bounding box center [1156, 258] width 143 height 26
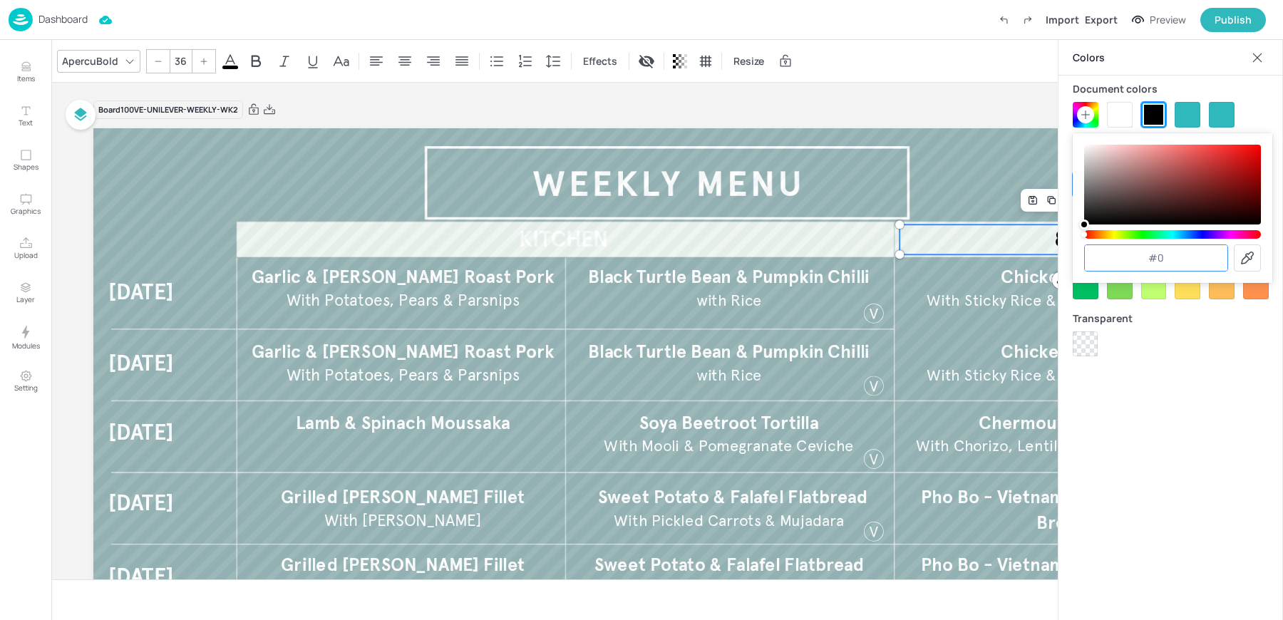
click at [1180, 266] on input "#0" at bounding box center [1156, 258] width 143 height 26
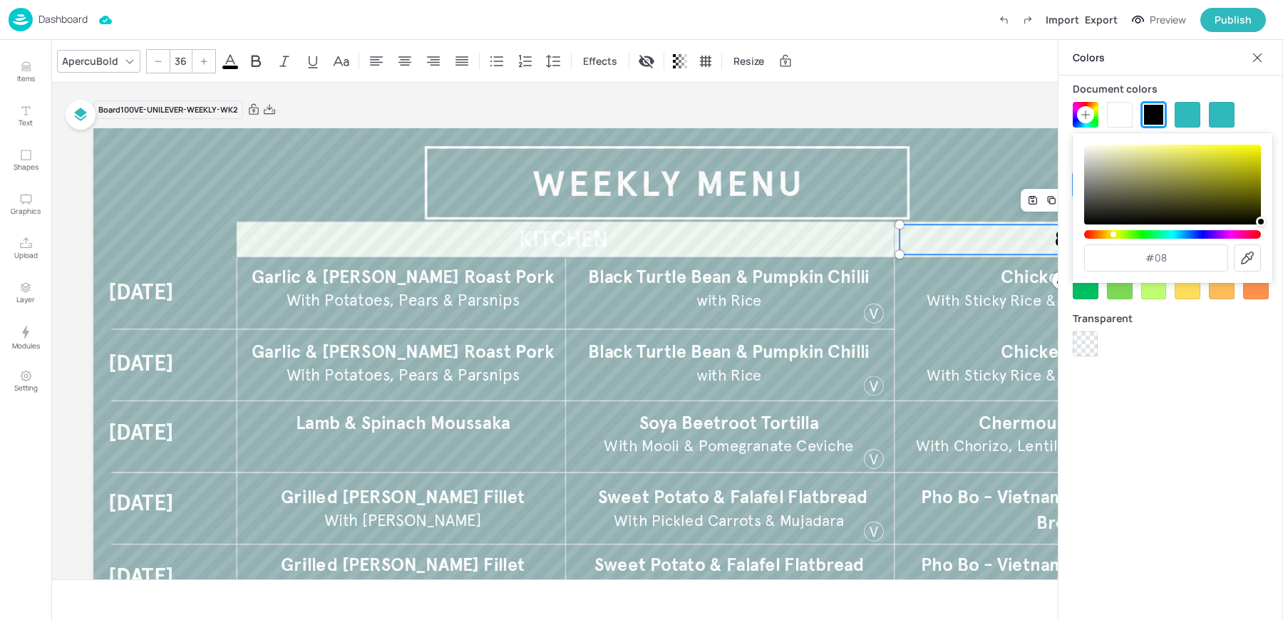
click at [1182, 274] on div "#08" at bounding box center [1172, 208] width 200 height 150
click at [1181, 265] on input "#08" at bounding box center [1156, 258] width 143 height 26
type input "#084d4f"
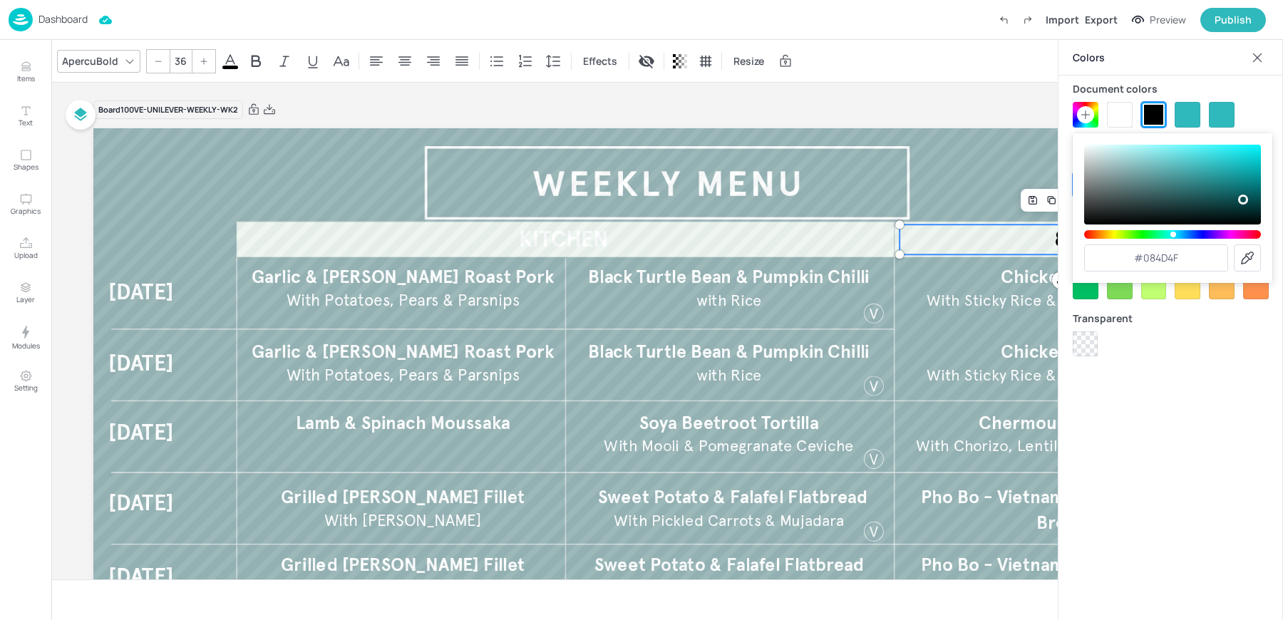
click at [1183, 258] on input "#084d4f" at bounding box center [1156, 258] width 143 height 26
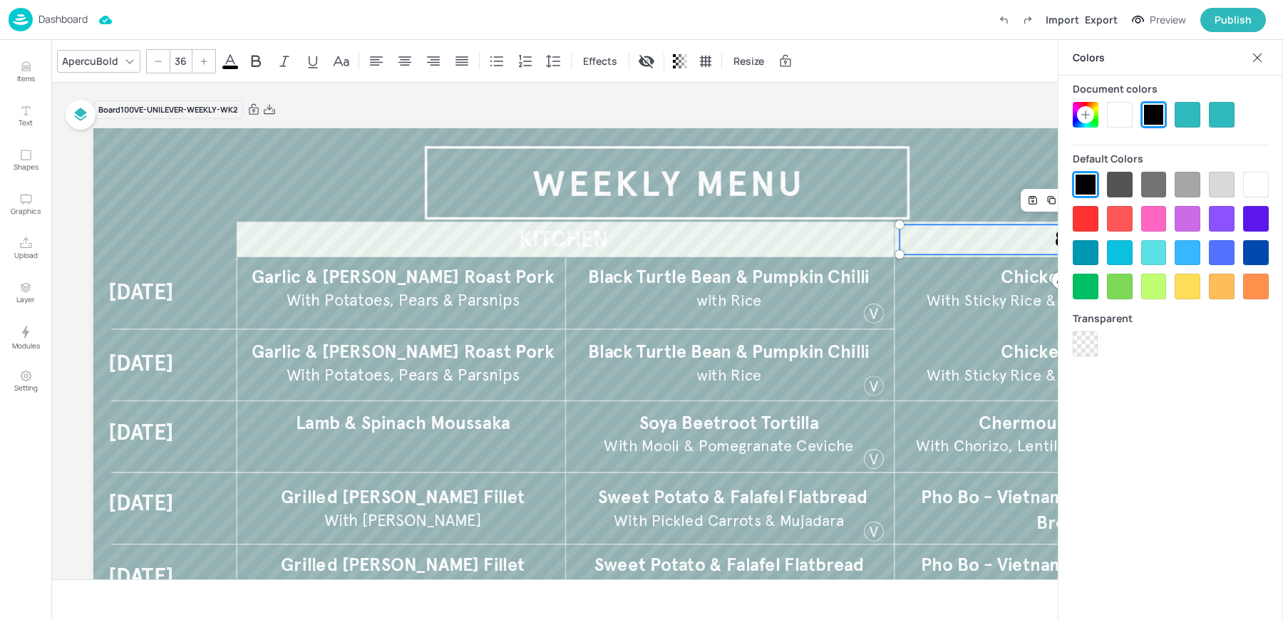
click at [1187, 373] on div "Colors Document colors Default Colors Transparent" at bounding box center [1169, 330] width 225 height 580
click at [949, 83] on div "Board 100VE-UNILEVER-WEEKLY-WK2 [DATE] [DATE] [DATE] [DATE] [DATE] KITCHEN Blac…" at bounding box center [666, 446] width 1147 height 727
click at [1258, 58] on icon at bounding box center [1257, 57] width 9 height 9
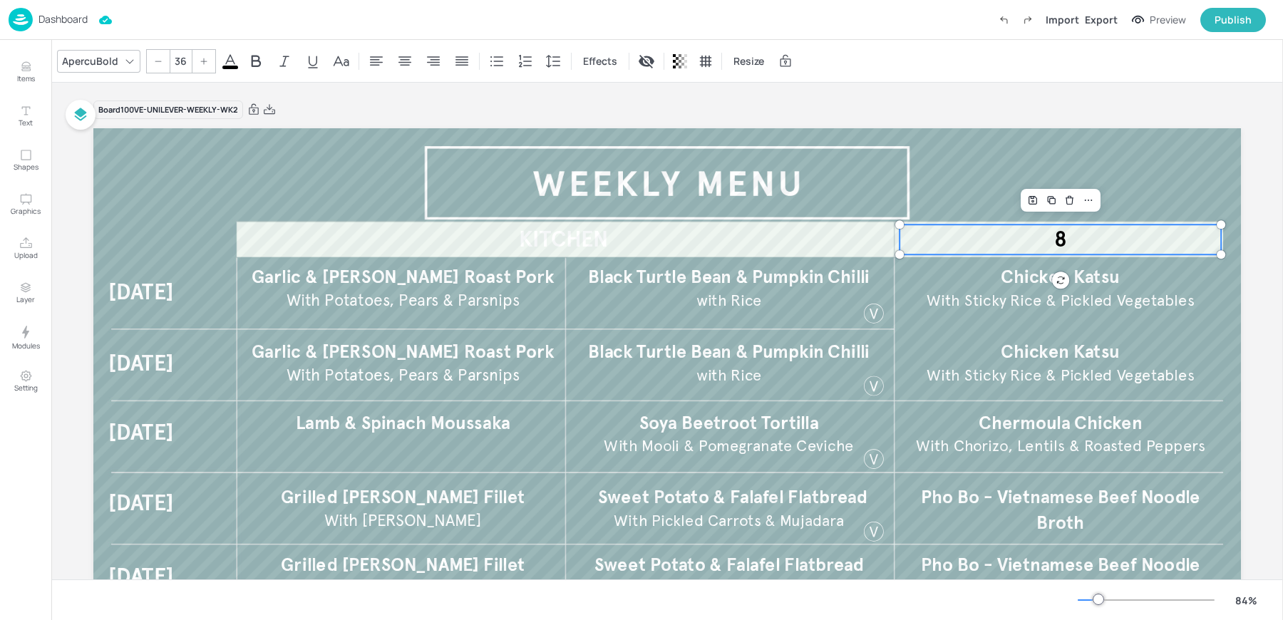
click at [227, 64] on icon at bounding box center [230, 61] width 17 height 17
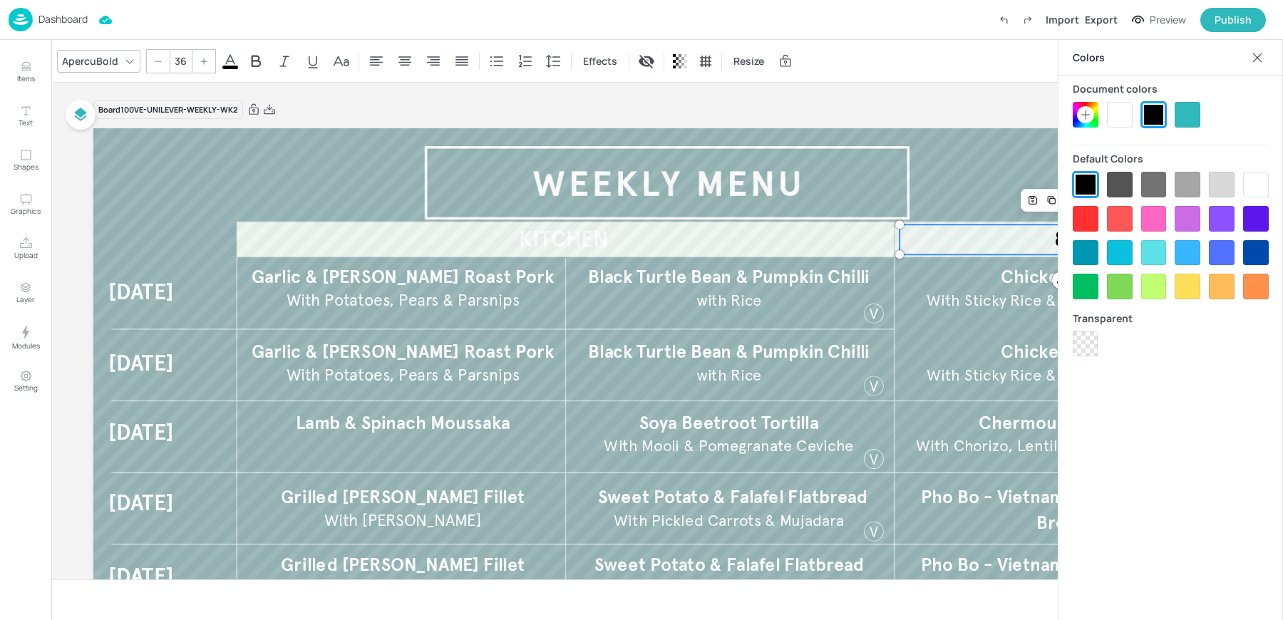
click at [1085, 118] on icon at bounding box center [1085, 114] width 11 height 11
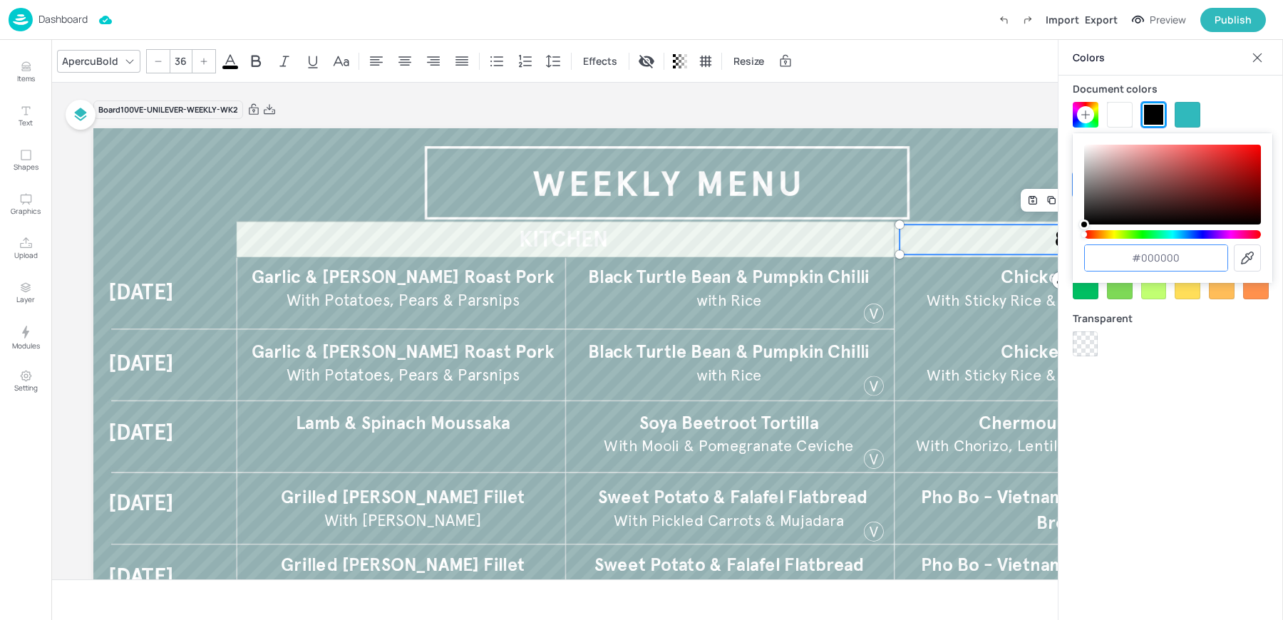
click at [1145, 262] on input "#000000" at bounding box center [1156, 258] width 143 height 26
click at [1169, 262] on input "#000000" at bounding box center [1156, 258] width 143 height 26
type input "#0000"
click at [1167, 260] on input "#0000" at bounding box center [1156, 258] width 143 height 26
click at [838, 289] on p "with Rice" at bounding box center [729, 300] width 252 height 22
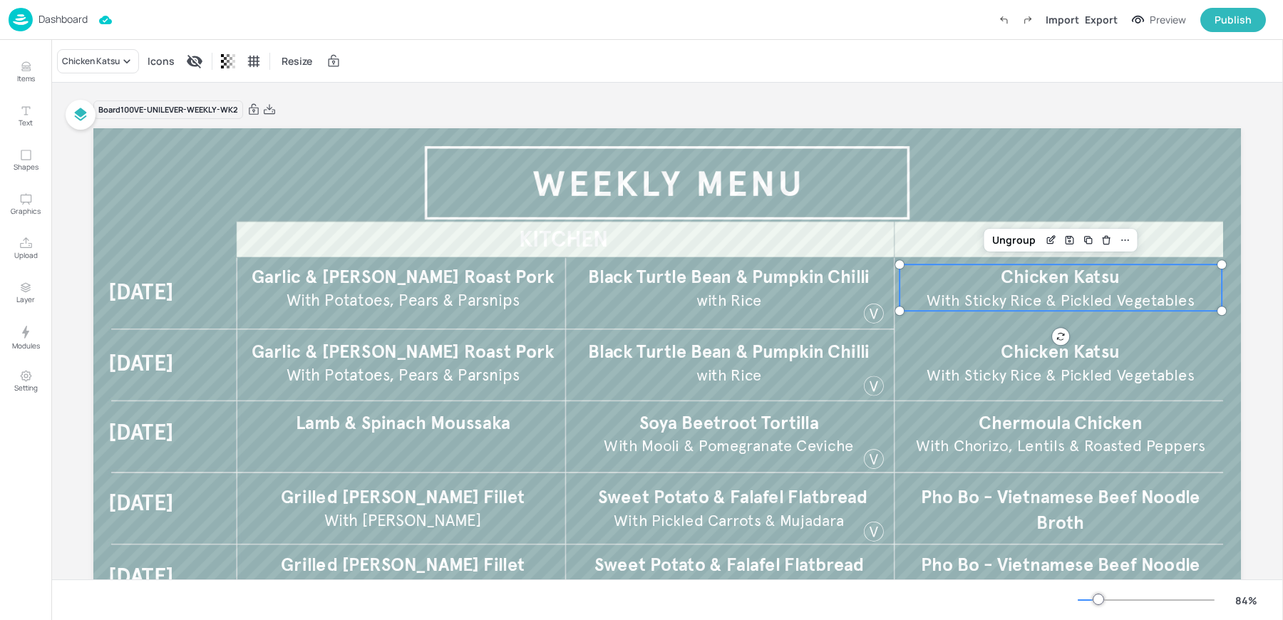
click at [1133, 271] on p "Chicken Katsu" at bounding box center [1060, 276] width 322 height 25
click at [1018, 245] on div "Ungroup" at bounding box center [1013, 240] width 55 height 19
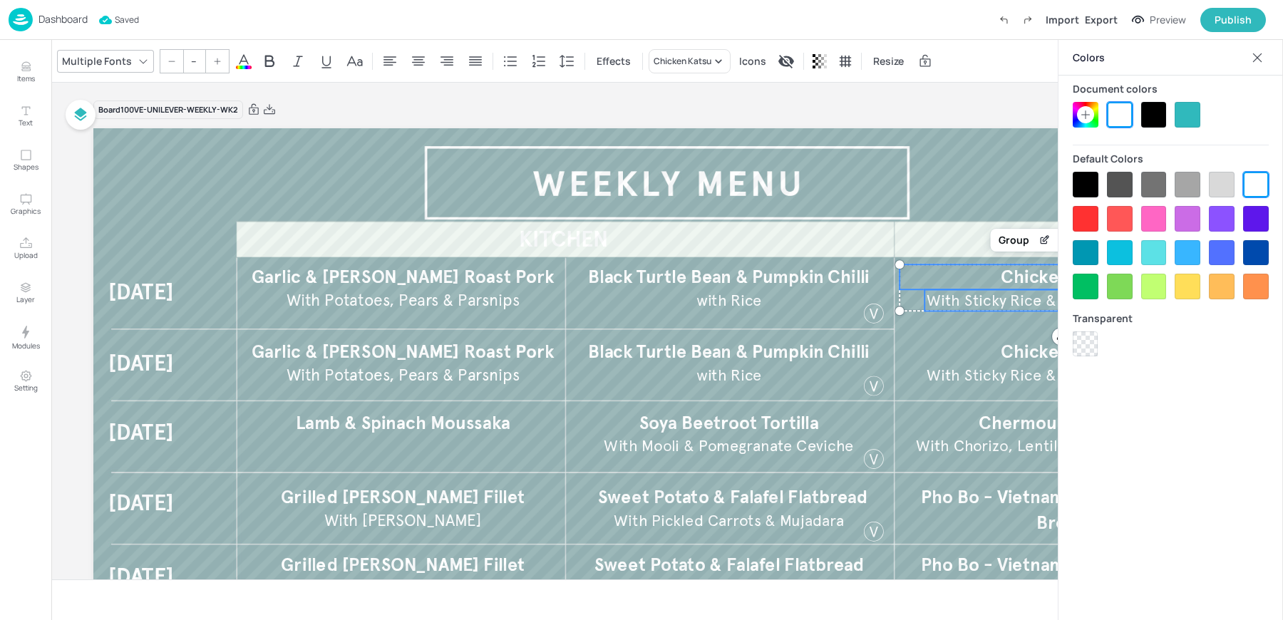
click at [1256, 56] on icon at bounding box center [1257, 58] width 14 height 14
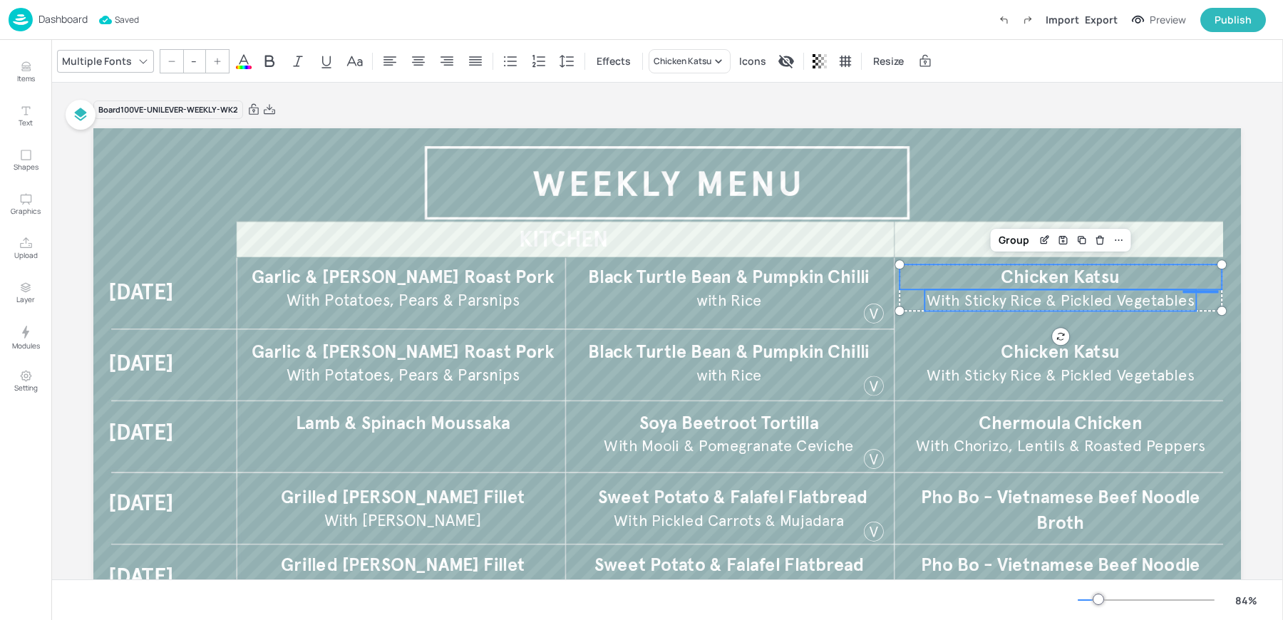
click at [1030, 279] on span "Chicken Katsu" at bounding box center [1059, 277] width 119 height 22
type input "30"
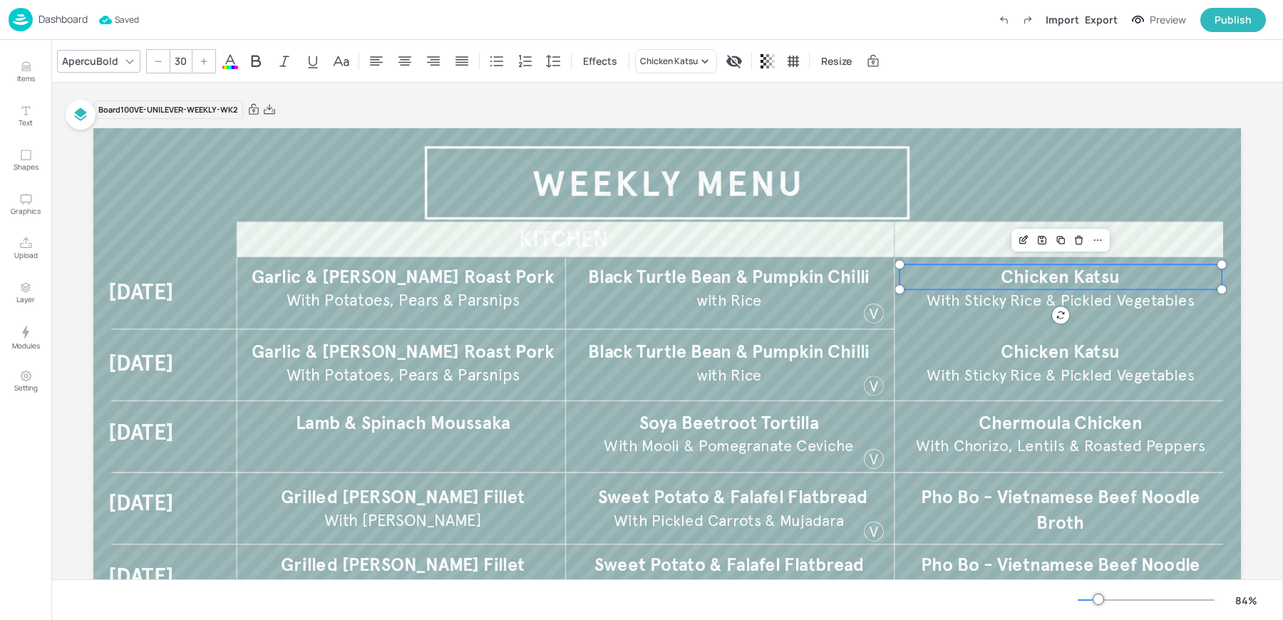
click at [230, 59] on icon at bounding box center [230, 61] width 13 height 14
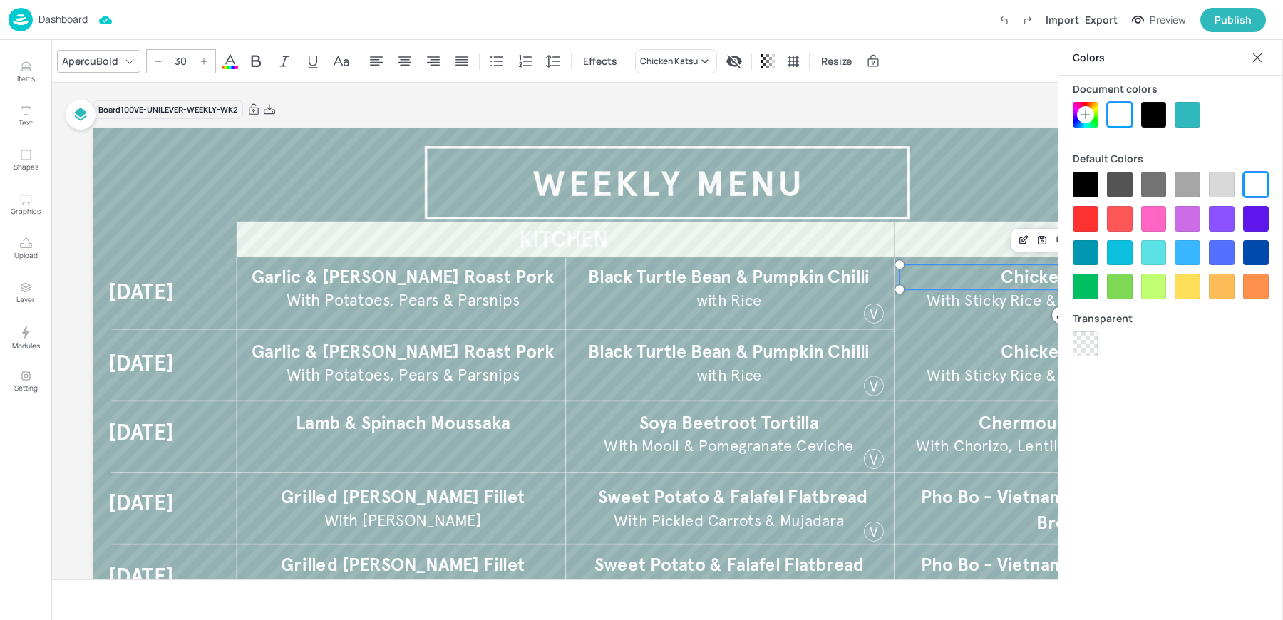
click at [1083, 116] on icon at bounding box center [1085, 114] width 11 height 11
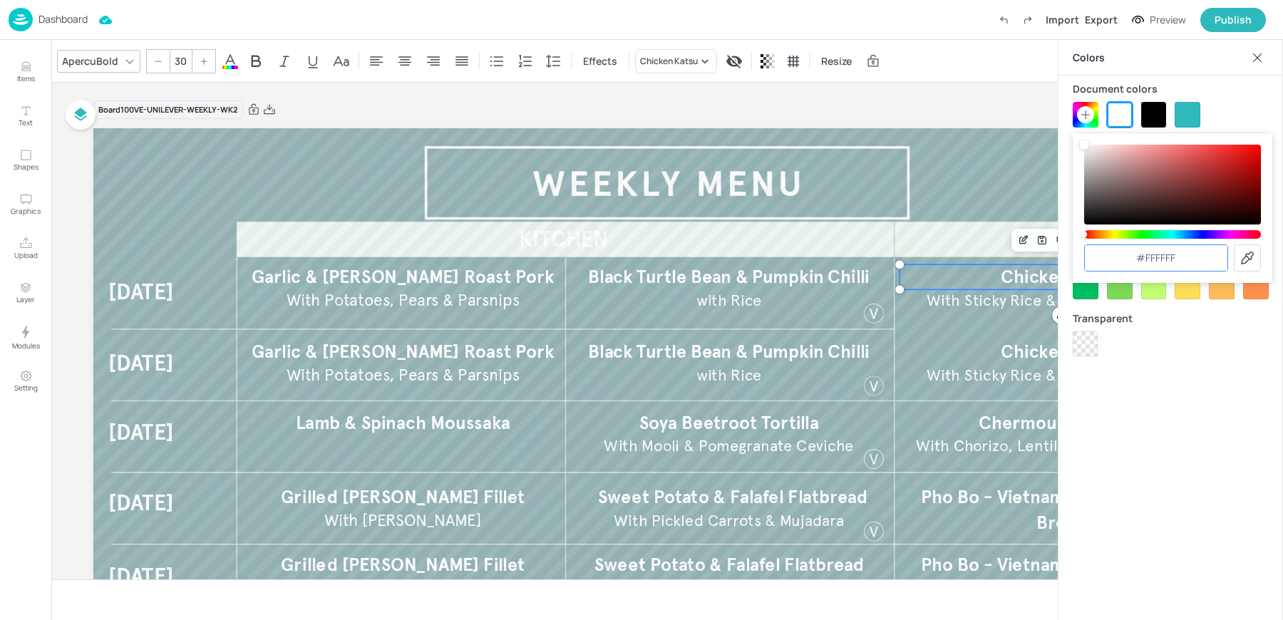
click at [1149, 259] on input "#ffffff" at bounding box center [1156, 258] width 143 height 26
paste input "084d4"
type input "#084d4f"
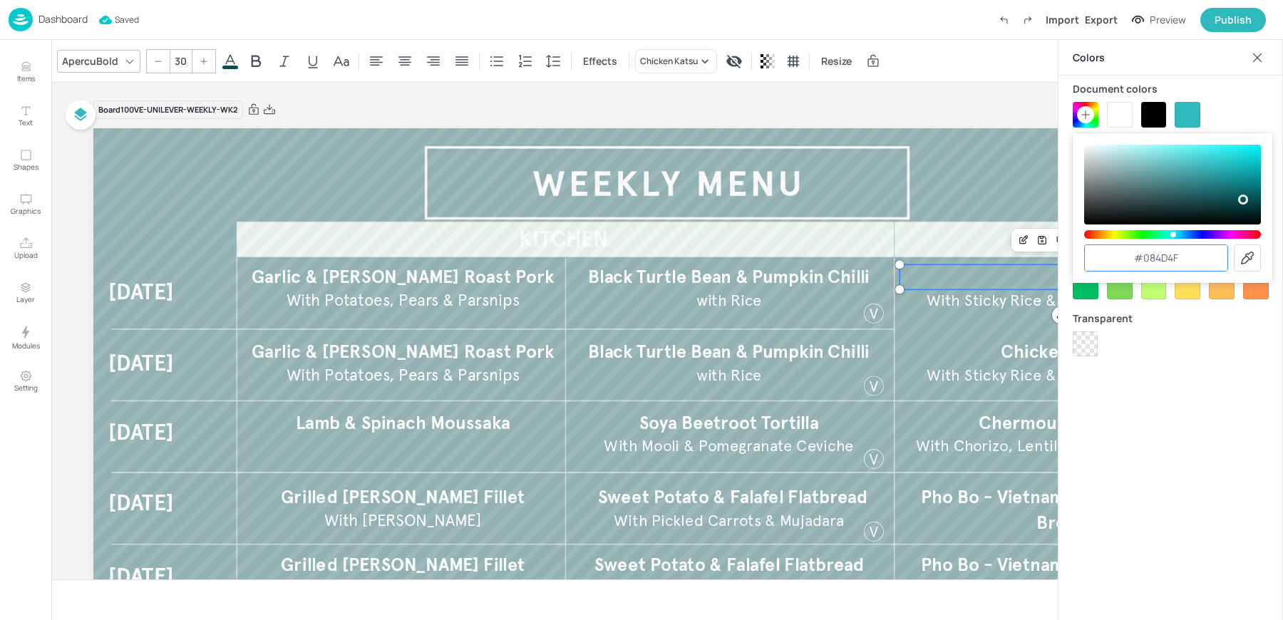
click at [1261, 56] on icon at bounding box center [1257, 58] width 14 height 14
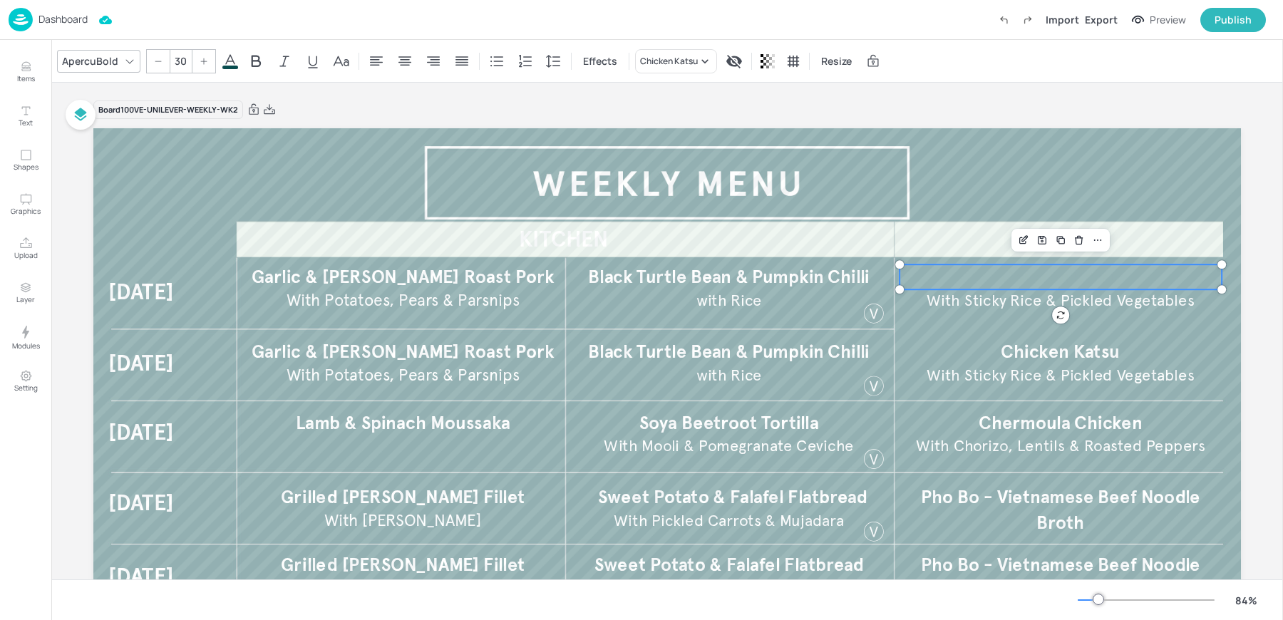
click at [230, 56] on icon at bounding box center [230, 61] width 17 height 17
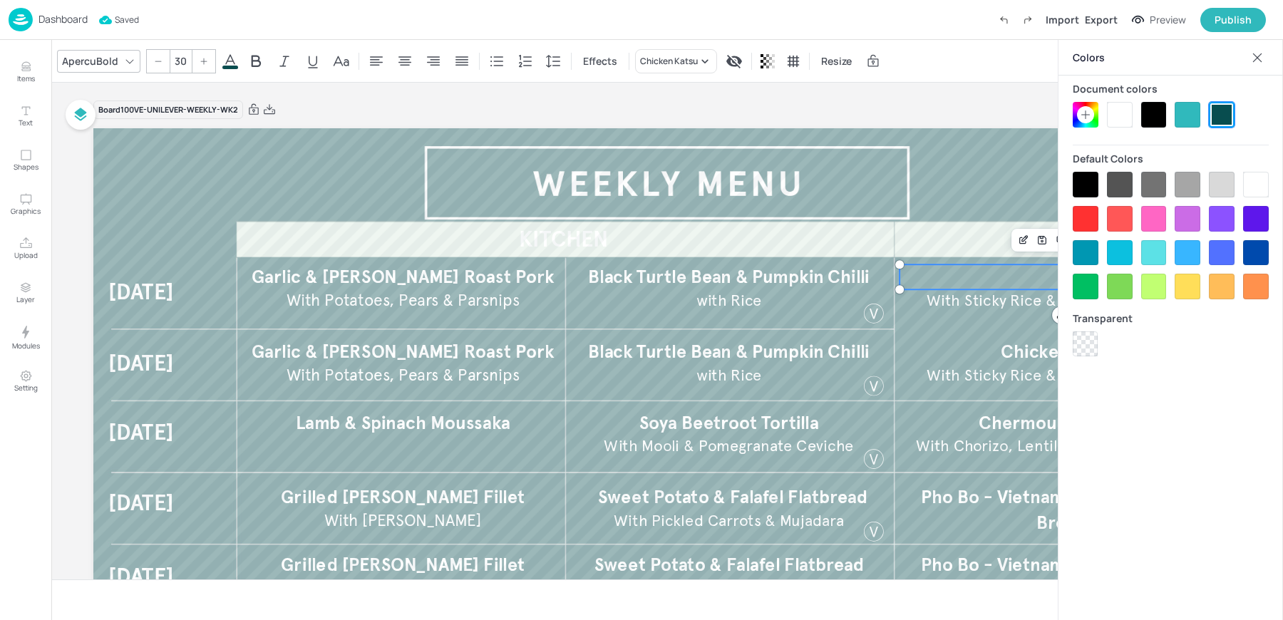
click at [1124, 117] on div at bounding box center [1120, 115] width 26 height 26
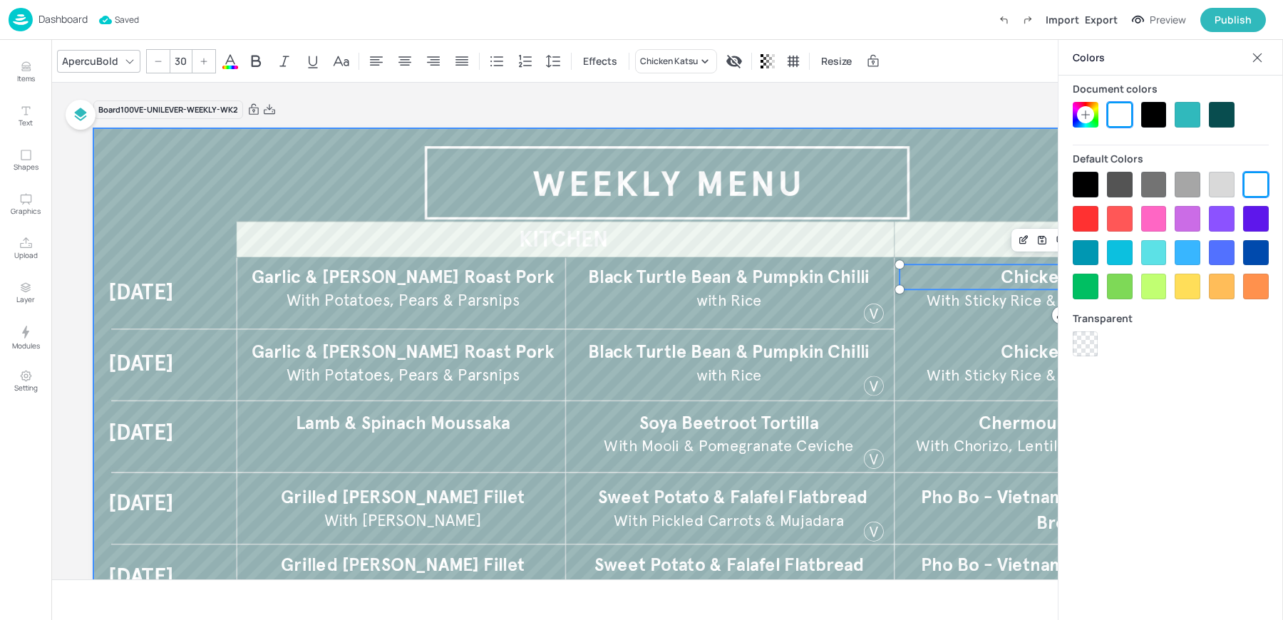
click at [911, 136] on div at bounding box center [666, 451] width 1147 height 646
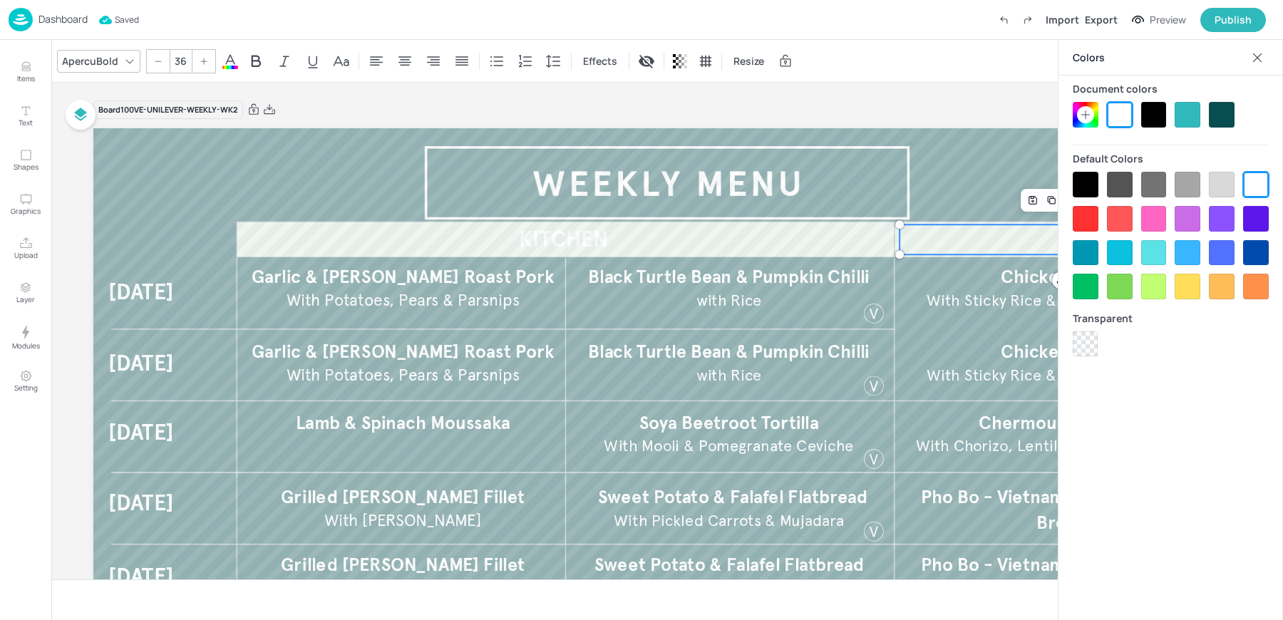
click at [995, 247] on p at bounding box center [1059, 239] width 321 height 30
click at [1224, 113] on div at bounding box center [1222, 115] width 26 height 26
click at [1021, 231] on p at bounding box center [1059, 239] width 321 height 30
click at [1021, 231] on p at bounding box center [1059, 254] width 321 height 61
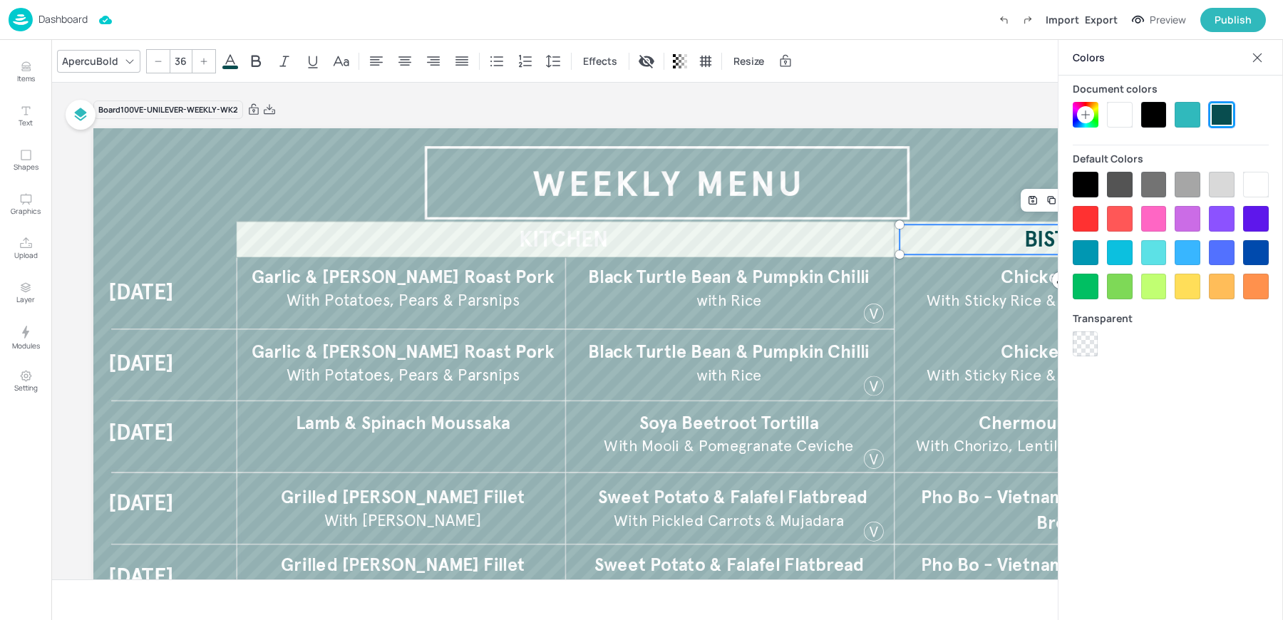
click at [86, 61] on div "ApercuBold" at bounding box center [90, 61] width 62 height 21
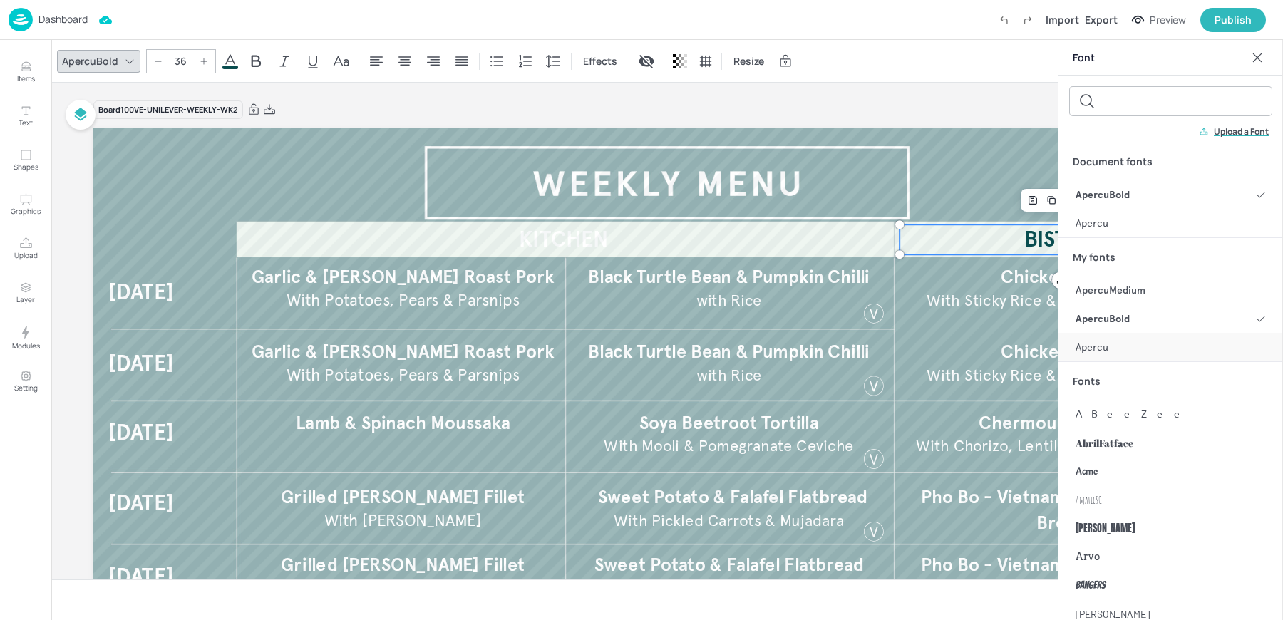
click at [1089, 350] on span "Apercu" at bounding box center [1091, 347] width 33 height 15
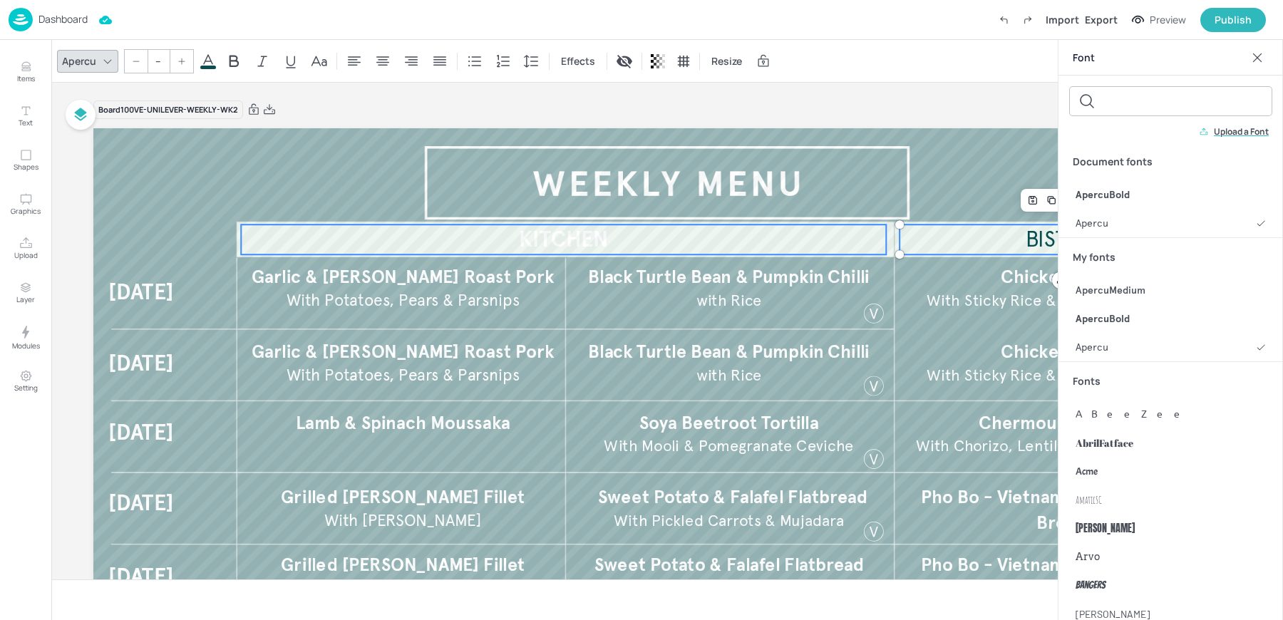
type input "36"
click at [661, 240] on p "KITCHEN" at bounding box center [563, 239] width 645 height 30
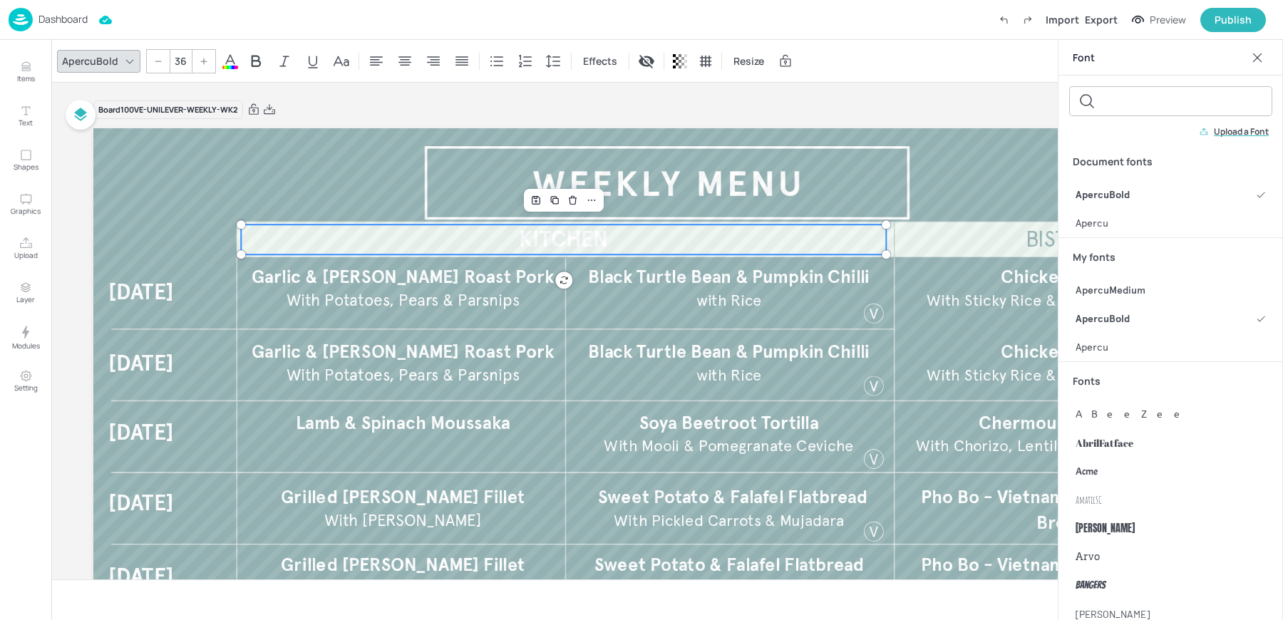
click at [604, 242] on span "KITCHEN" at bounding box center [563, 240] width 89 height 26
click at [559, 243] on span "KITCHEN" at bounding box center [563, 240] width 89 height 26
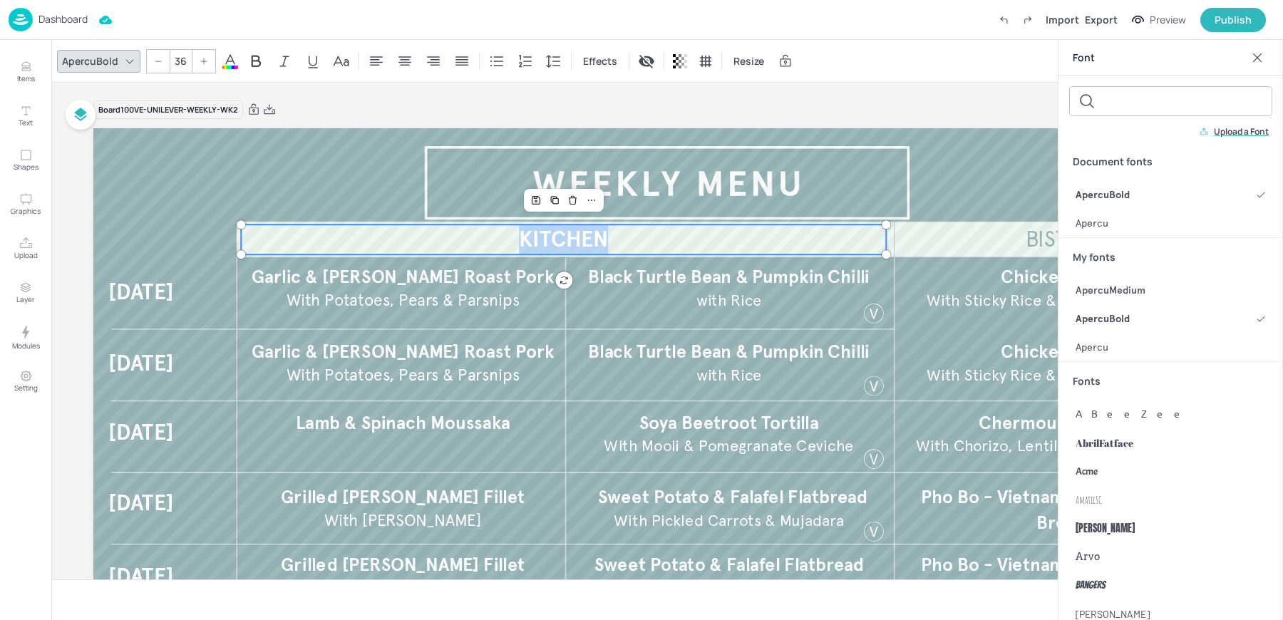
click at [237, 66] on div "ApercuBold 36 Effects Resize" at bounding box center [433, 61] width 752 height 24
click at [218, 62] on div "ApercuBold 36 Effects Resize" at bounding box center [433, 61] width 752 height 24
click at [224, 66] on span at bounding box center [230, 68] width 16 height 4
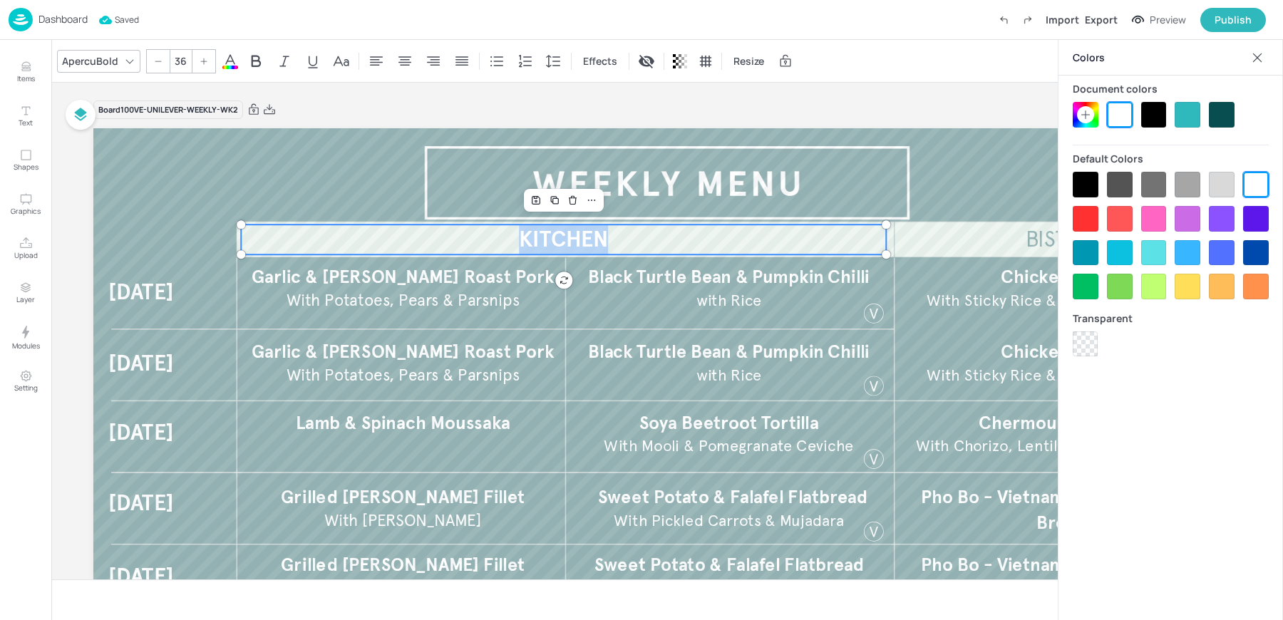
click at [1224, 112] on div at bounding box center [1222, 115] width 26 height 26
click at [1256, 57] on icon at bounding box center [1257, 57] width 9 height 9
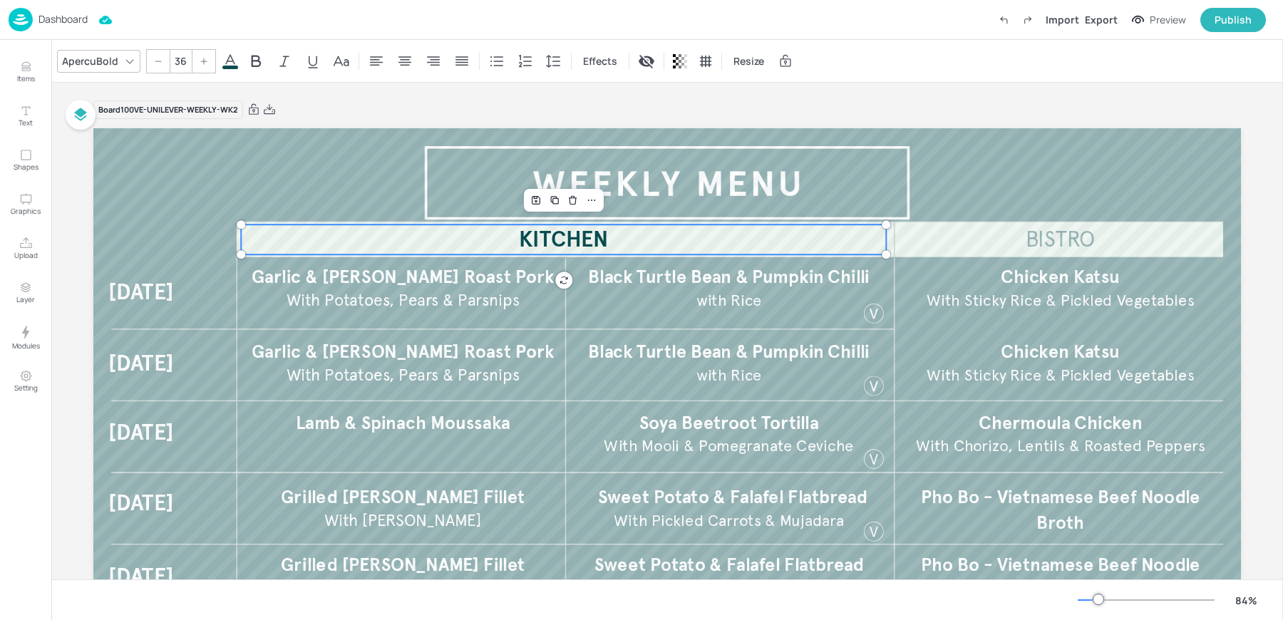
click at [102, 67] on div "ApercuBold" at bounding box center [90, 61] width 62 height 21
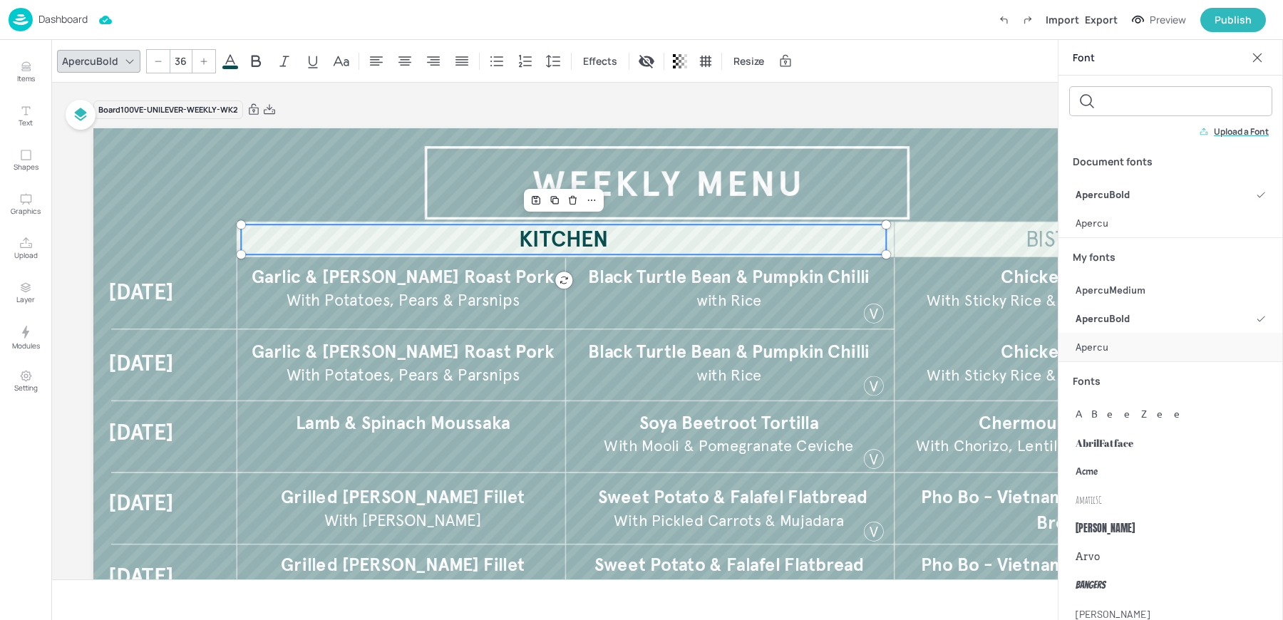
click at [1115, 348] on div "Apercu" at bounding box center [1170, 347] width 224 height 29
click at [821, 68] on div "Apercu 36 Effects Resize" at bounding box center [666, 61] width 1231 height 42
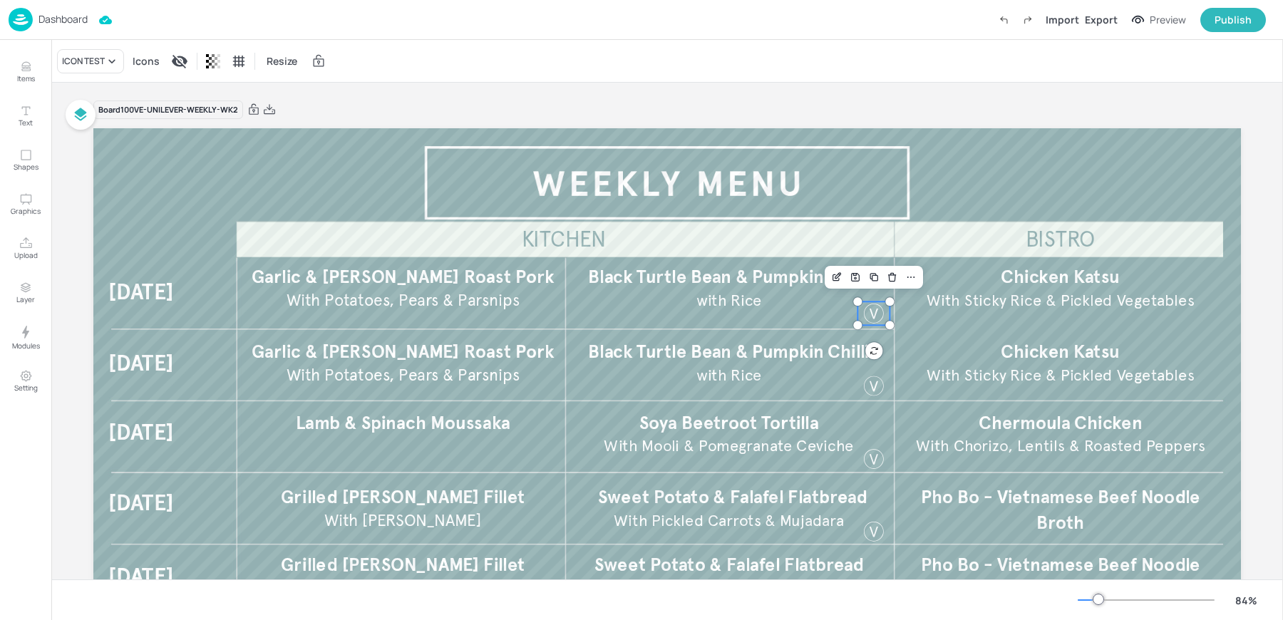
click at [872, 318] on div at bounding box center [874, 313] width 24 height 24
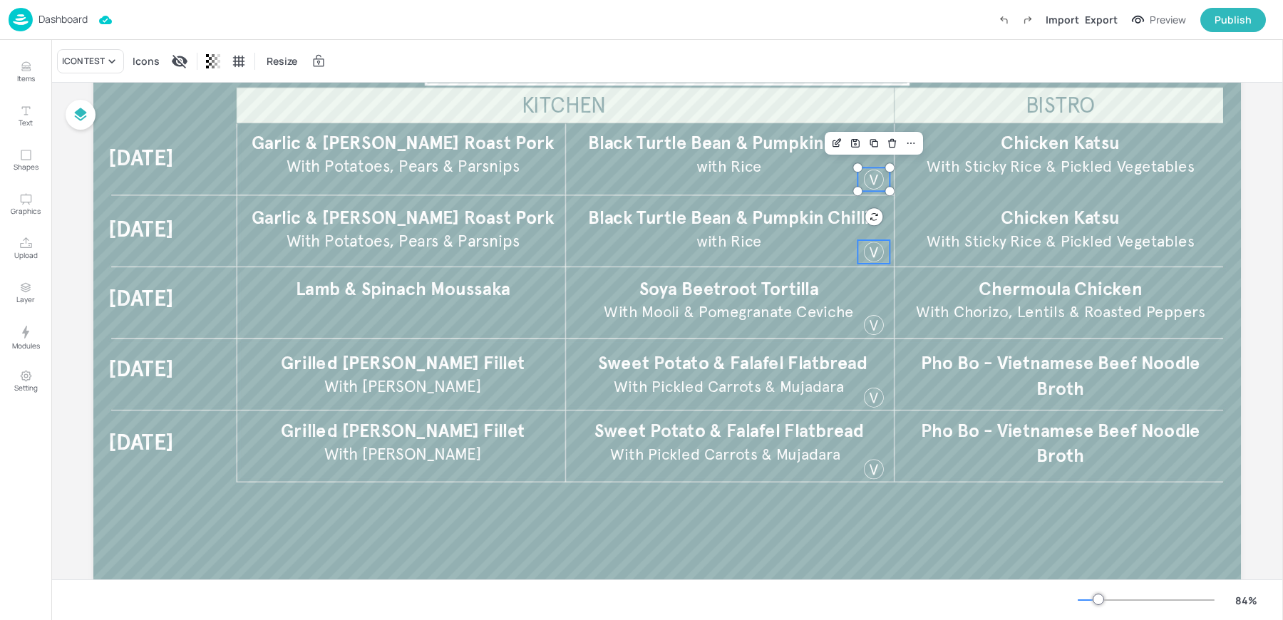
scroll to position [148, 0]
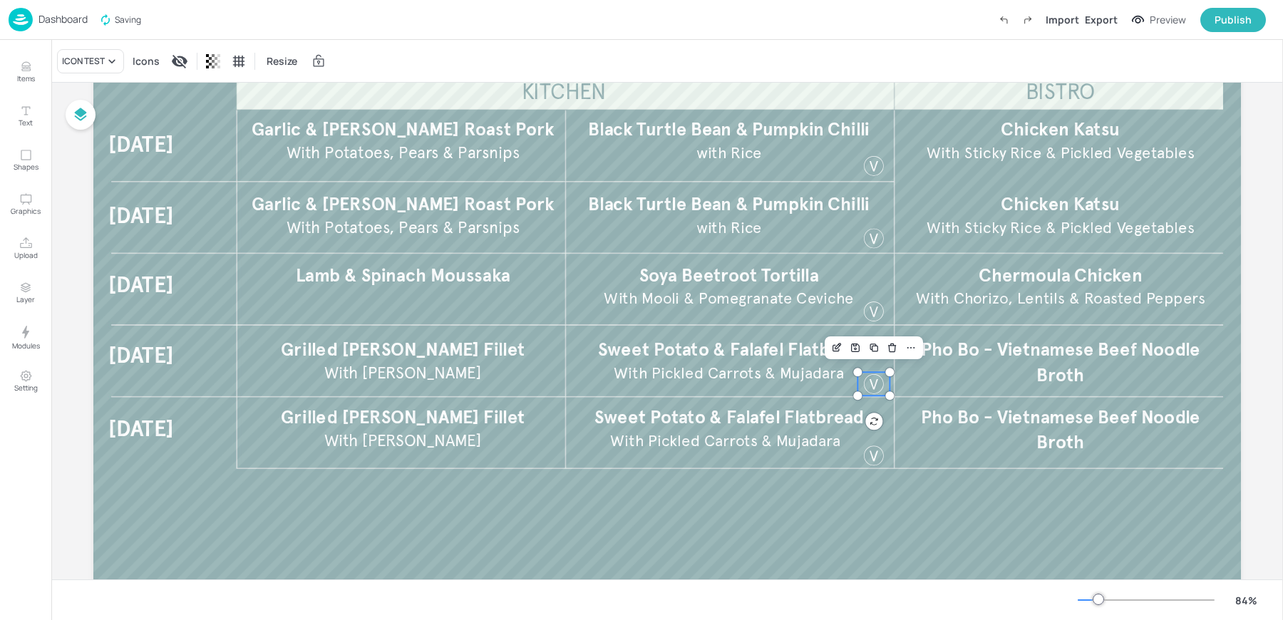
click at [869, 388] on div at bounding box center [874, 384] width 24 height 24
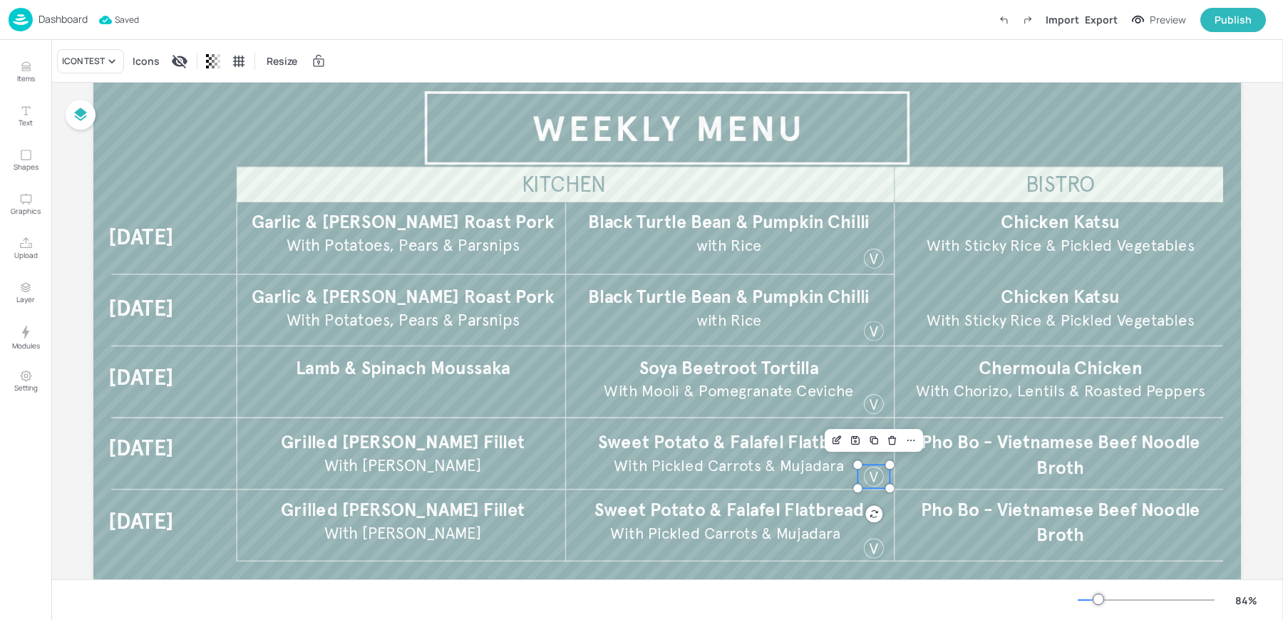
scroll to position [0, 0]
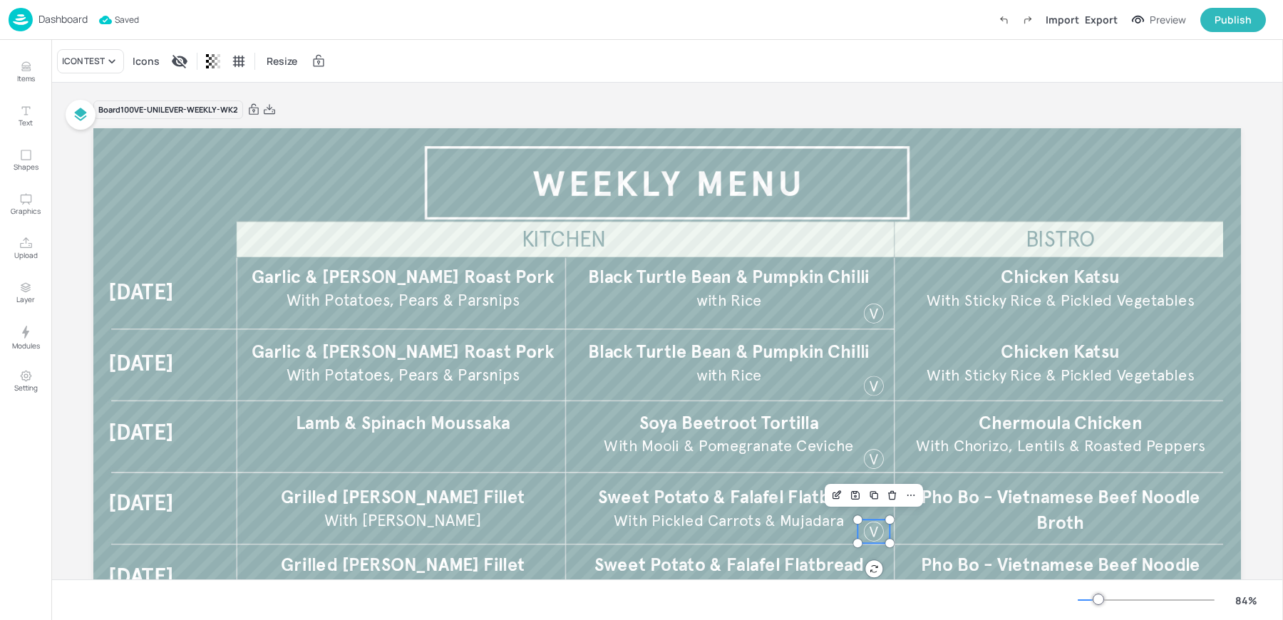
click at [715, 36] on div "Dashboard Saved Import Export Preview Publish" at bounding box center [637, 19] width 1257 height 39
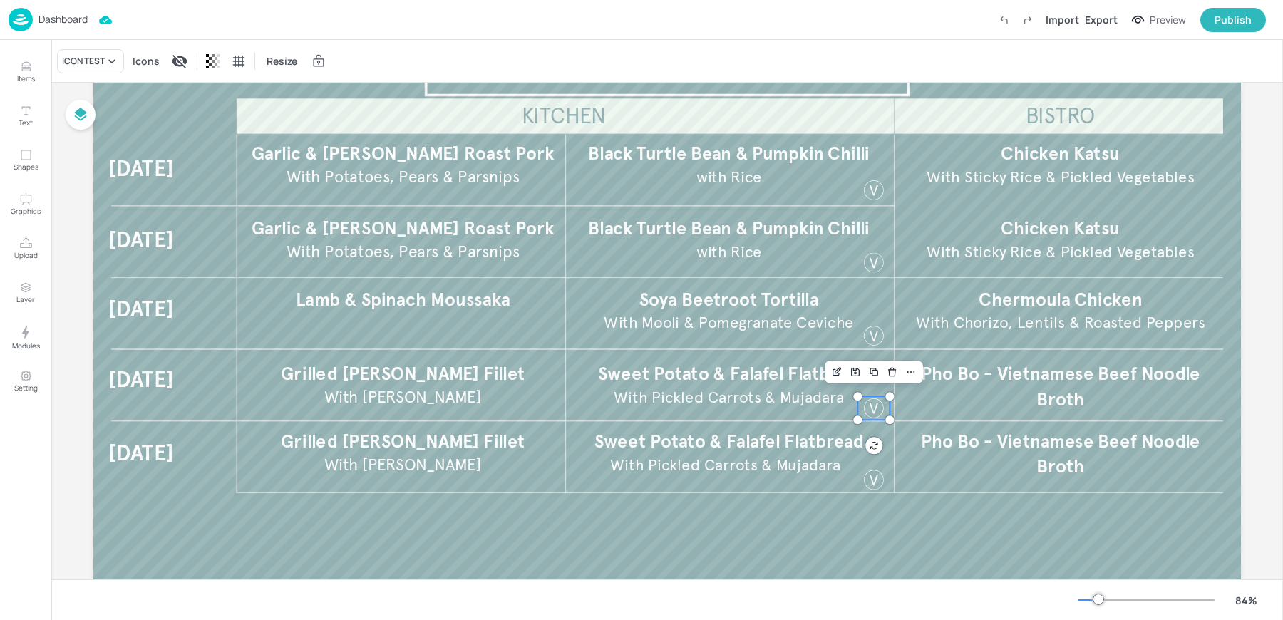
scroll to position [125, 0]
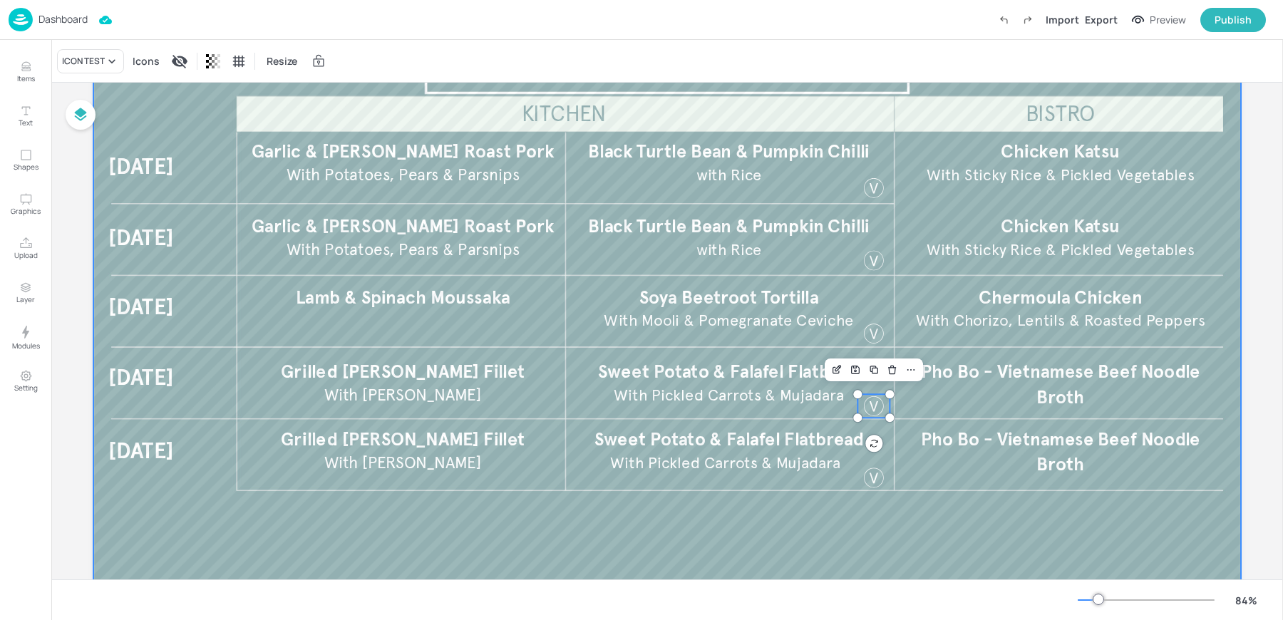
click at [852, 531] on div at bounding box center [666, 326] width 1147 height 646
click at [125, 164] on span "[DATE]" at bounding box center [141, 166] width 66 height 26
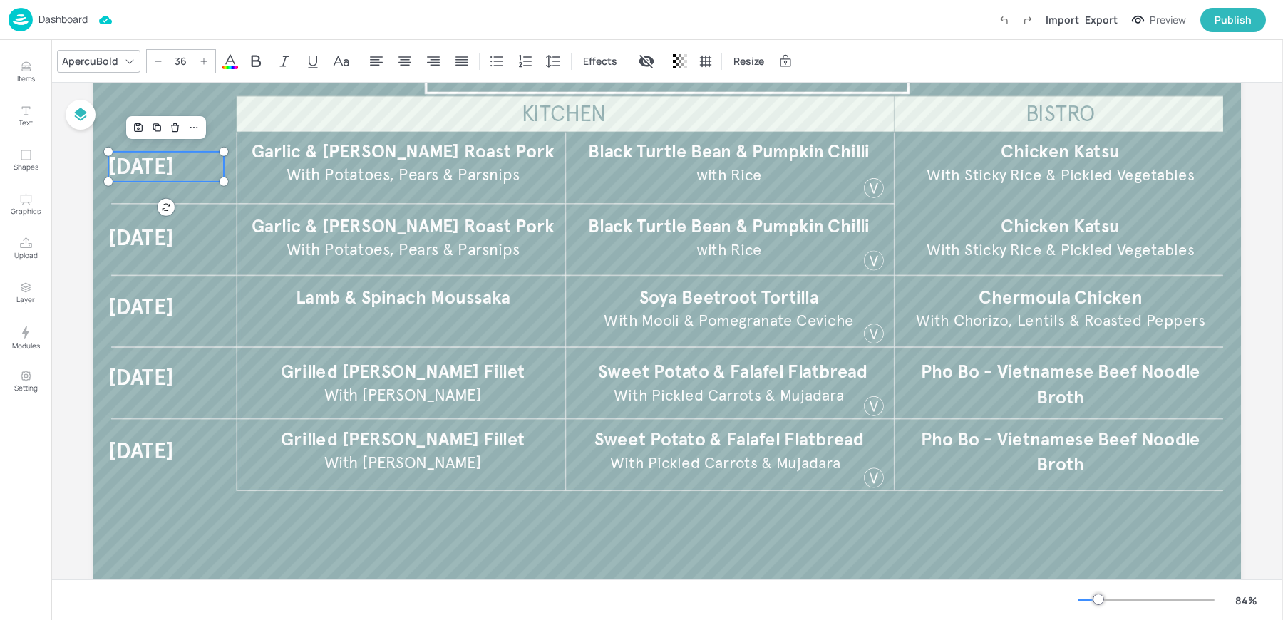
click at [125, 164] on span "[DATE]" at bounding box center [141, 166] width 66 height 26
click at [83, 66] on div "ApercuBold" at bounding box center [90, 61] width 62 height 21
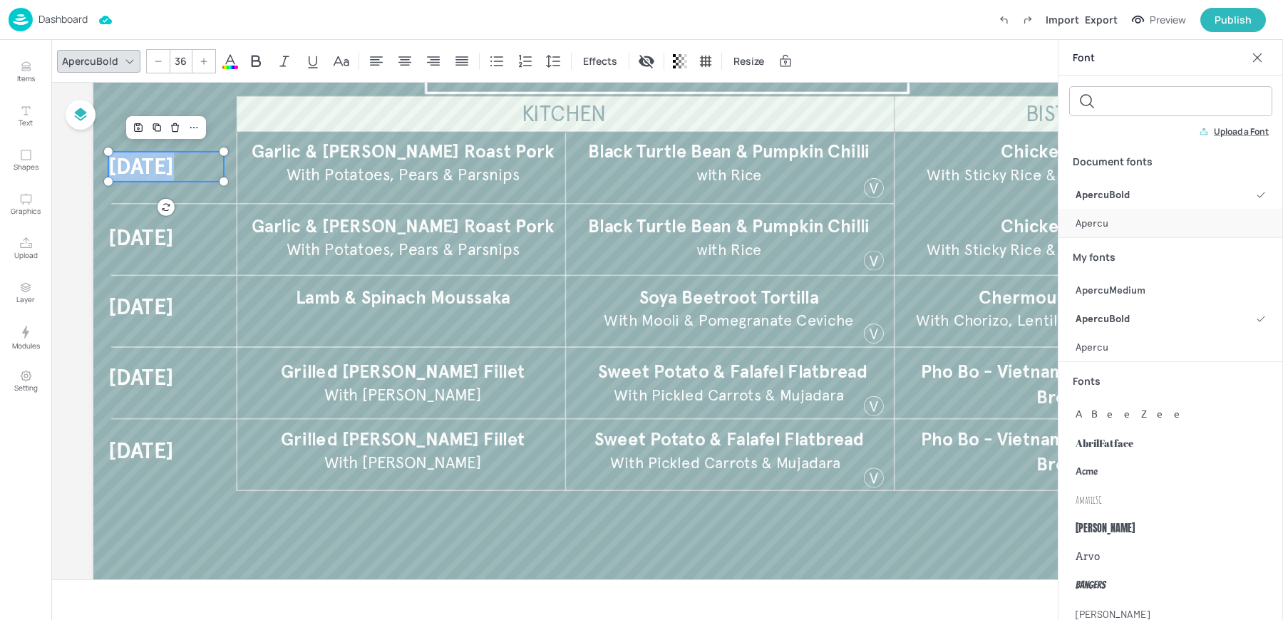
click at [1110, 222] on div "Apercu" at bounding box center [1170, 223] width 224 height 29
type input "36"
click at [120, 236] on span "[DATE]" at bounding box center [141, 238] width 66 height 26
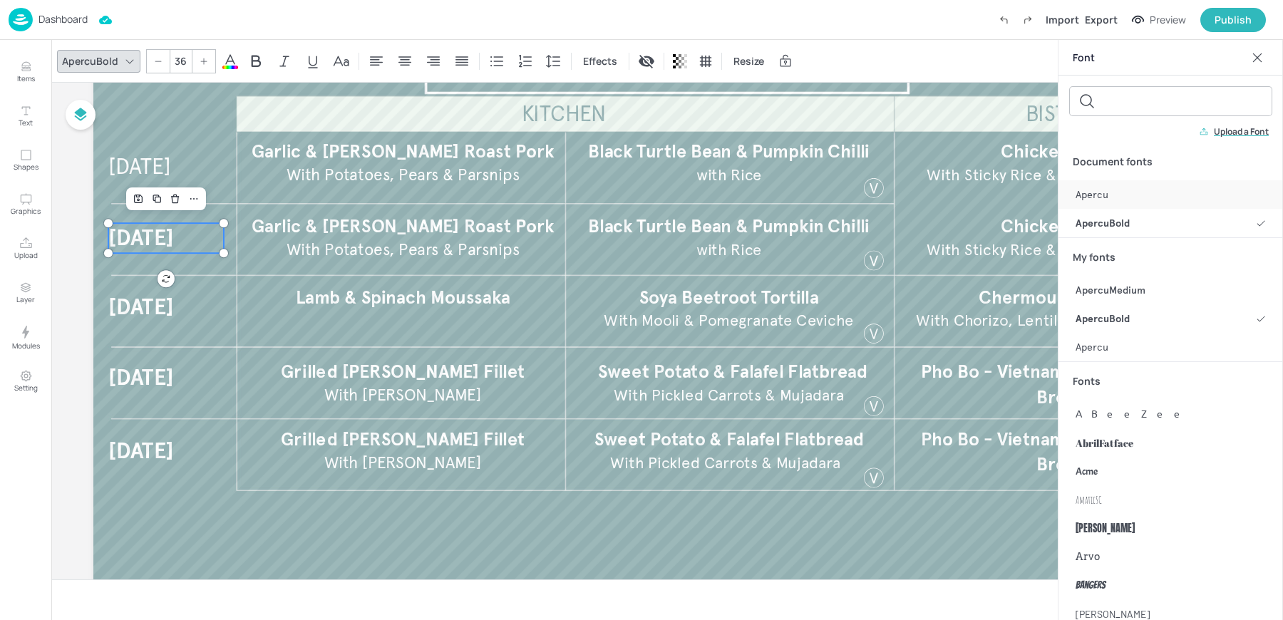
click at [1099, 195] on span "Apercu" at bounding box center [1091, 194] width 33 height 15
click at [135, 306] on span "[DATE]" at bounding box center [141, 307] width 66 height 26
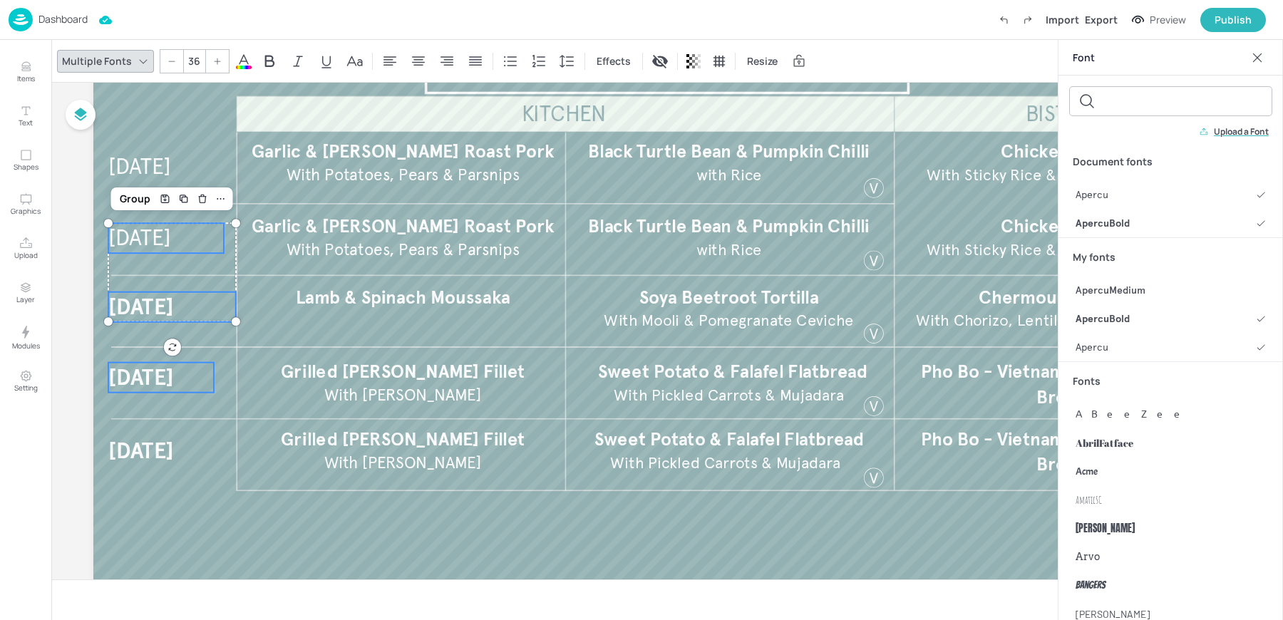
click at [130, 383] on span "[DATE]" at bounding box center [141, 377] width 66 height 26
click at [130, 442] on span "[DATE]" at bounding box center [141, 451] width 66 height 26
click at [1098, 192] on span "Apercu" at bounding box center [1091, 194] width 33 height 15
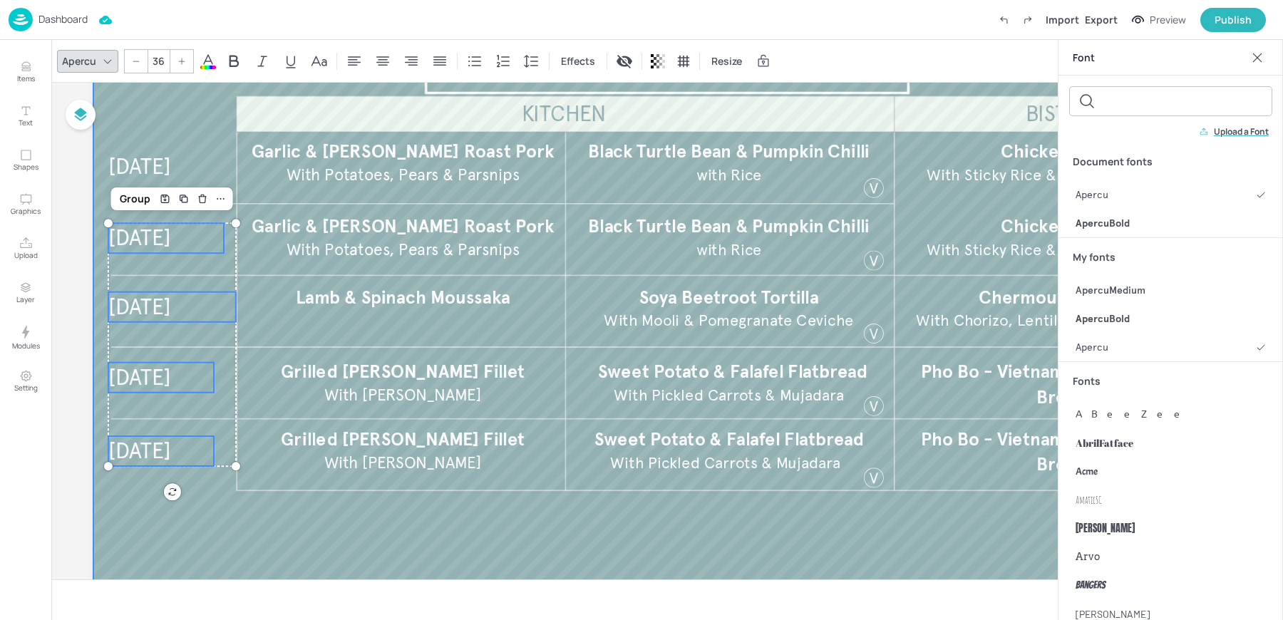
click at [196, 536] on div at bounding box center [666, 326] width 1147 height 646
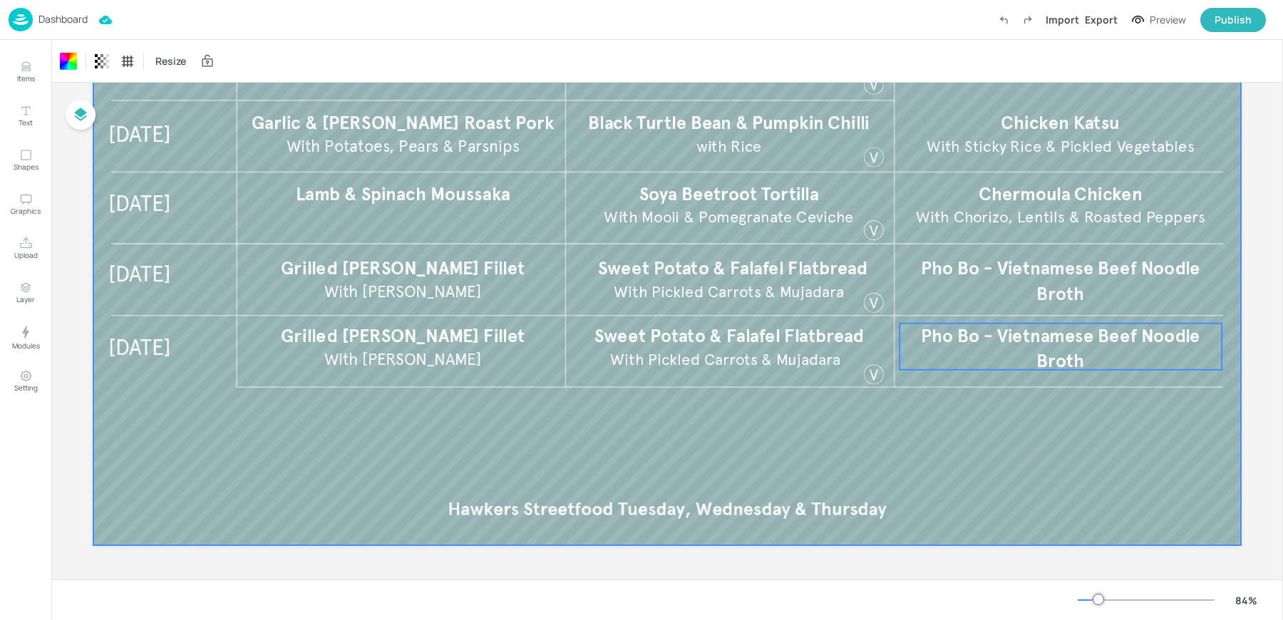
scroll to position [48, 0]
